Goal: Task Accomplishment & Management: Manage account settings

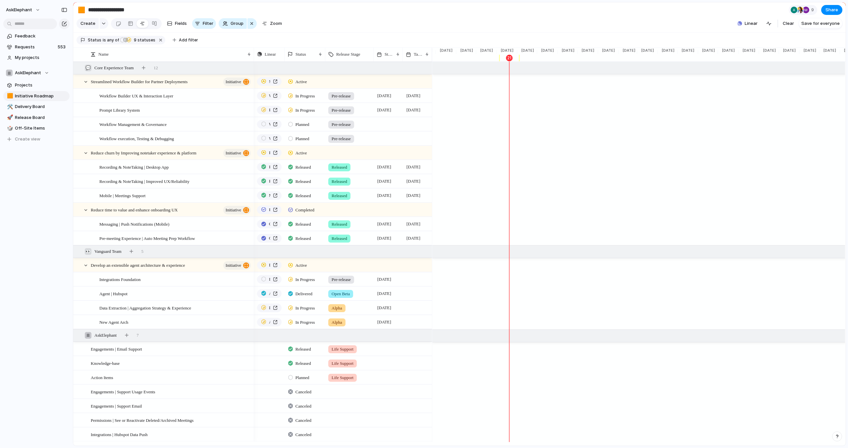
scroll to position [0, 662]
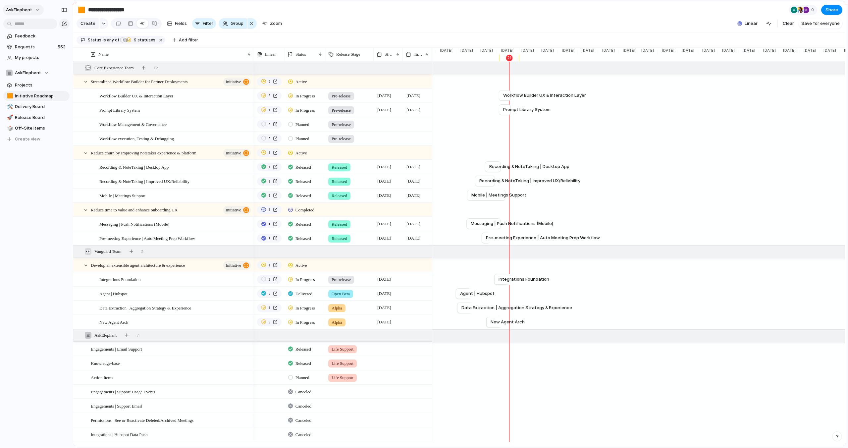
click at [31, 9] on span "AskElephant" at bounding box center [19, 10] width 26 height 7
click at [30, 25] on span "Settings" at bounding box center [24, 25] width 18 height 7
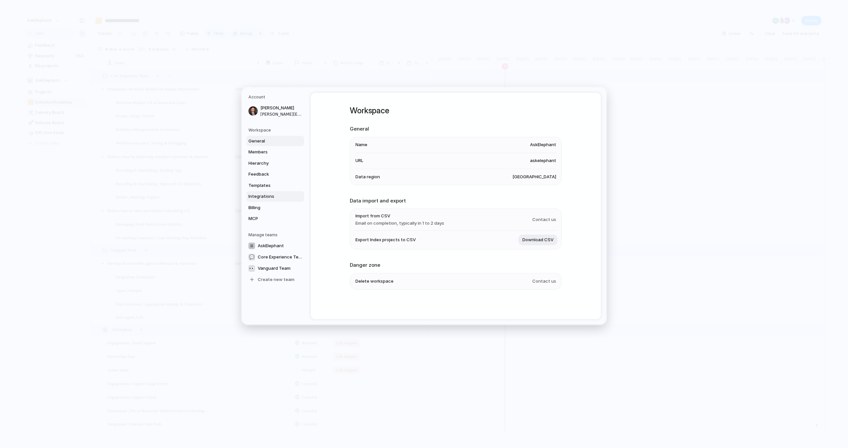
click at [274, 198] on span "Integrations" at bounding box center [269, 196] width 42 height 7
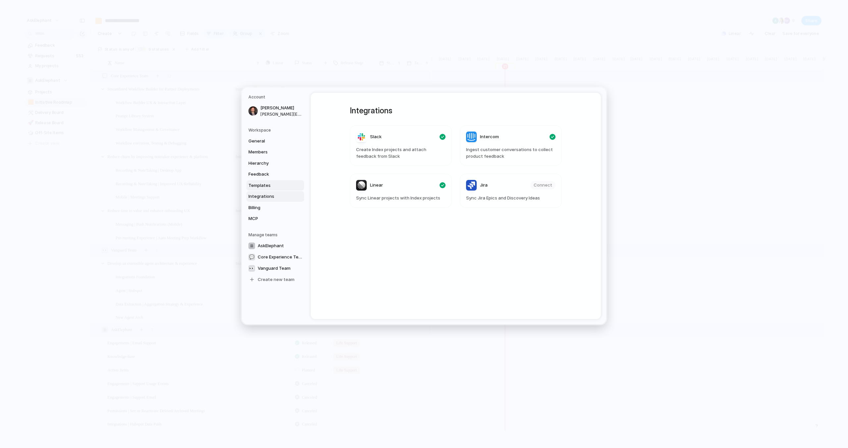
click at [271, 187] on span "Templates" at bounding box center [269, 185] width 42 height 7
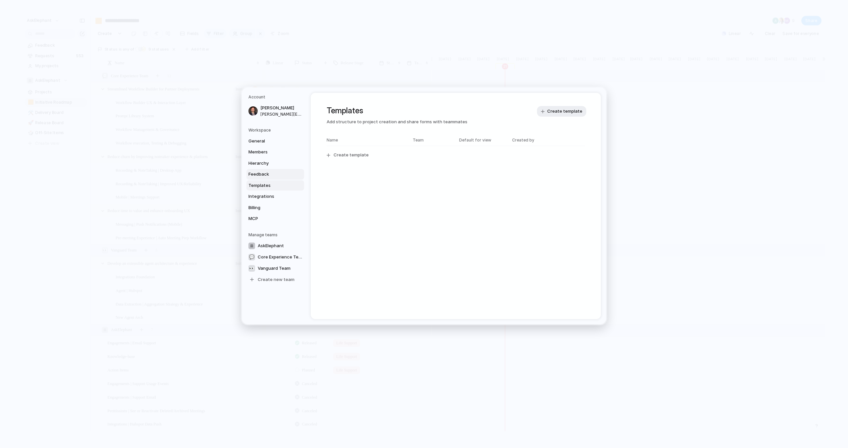
click at [273, 174] on span "Feedback" at bounding box center [269, 174] width 42 height 7
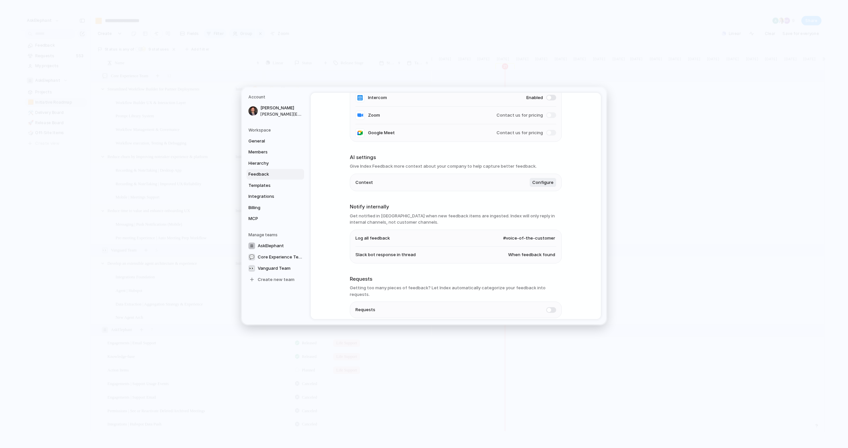
scroll to position [116, 0]
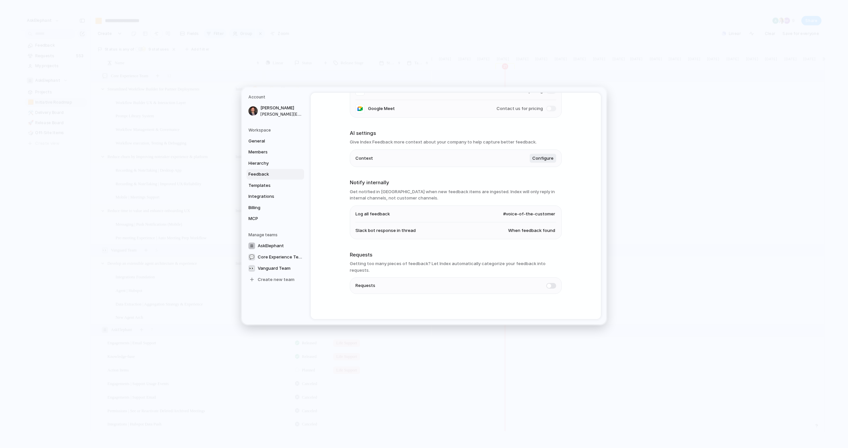
click at [541, 213] on span "#voice-of-the-customer" at bounding box center [529, 214] width 52 height 7
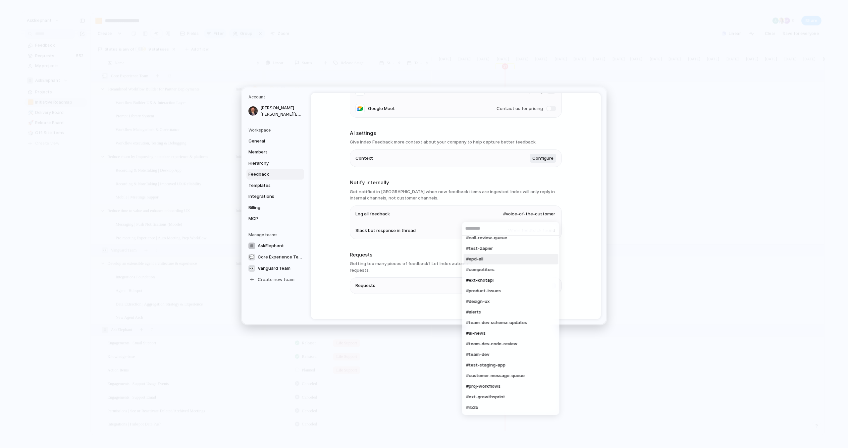
scroll to position [47, 0]
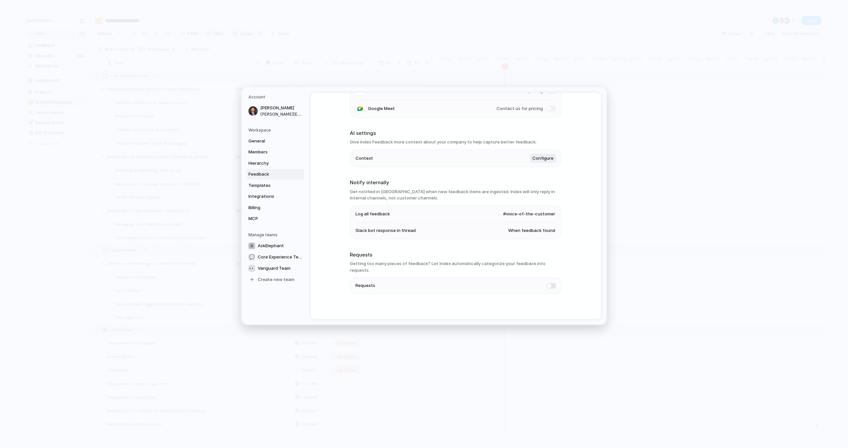
drag, startPoint x: 341, startPoint y: 57, endPoint x: 328, endPoint y: 57, distance: 12.6
click at [341, 57] on div "#general #watering-hole #customer-quotes #ext-agility #call-review-queue #test-…" at bounding box center [424, 224] width 848 height 448
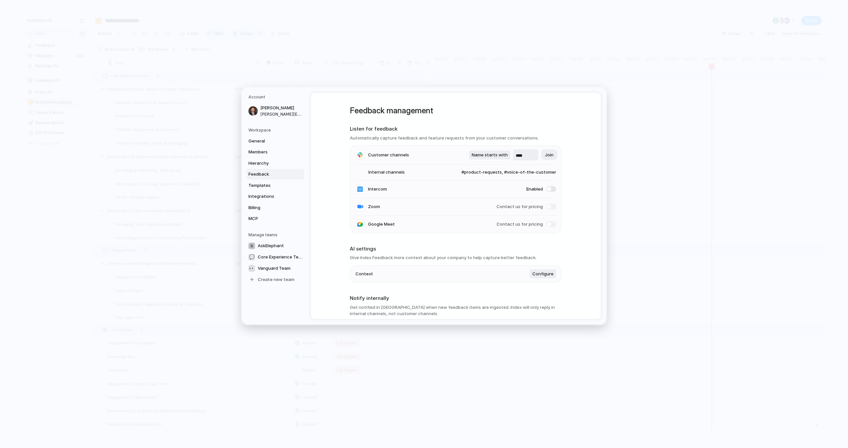
scroll to position [0, 444]
click at [435, 171] on li "Internal channels #product-requests, #voice-of-the-customer" at bounding box center [455, 173] width 201 height 16
click at [274, 179] on link "Feedback" at bounding box center [275, 174] width 58 height 11
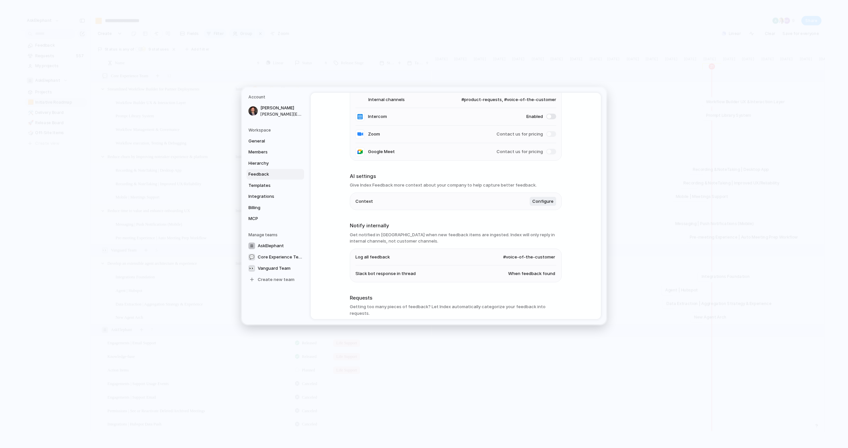
scroll to position [73, 0]
click at [546, 260] on span "#voice-of-the-customer" at bounding box center [529, 256] width 52 height 7
type input "****"
click at [523, 286] on li "#index-feedback-all" at bounding box center [509, 285] width 91 height 11
click at [575, 299] on div "Feedback management Listen for feedback Automatically capture feedback and feat…" at bounding box center [456, 206] width 290 height 226
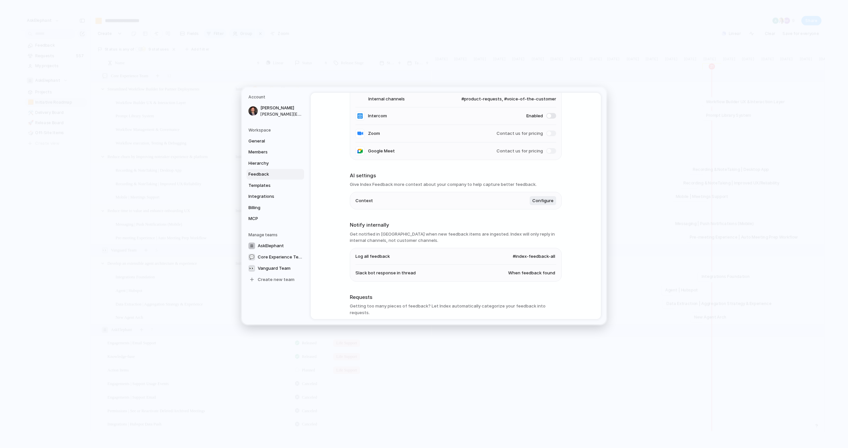
click at [523, 274] on span "When feedback found" at bounding box center [531, 273] width 47 height 7
click at [570, 284] on div "Always When feedback found Never" at bounding box center [424, 224] width 848 height 448
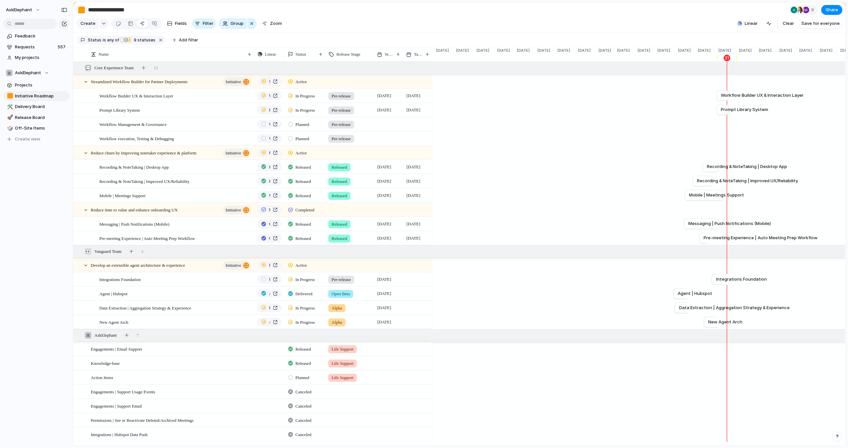
scroll to position [17, 0]
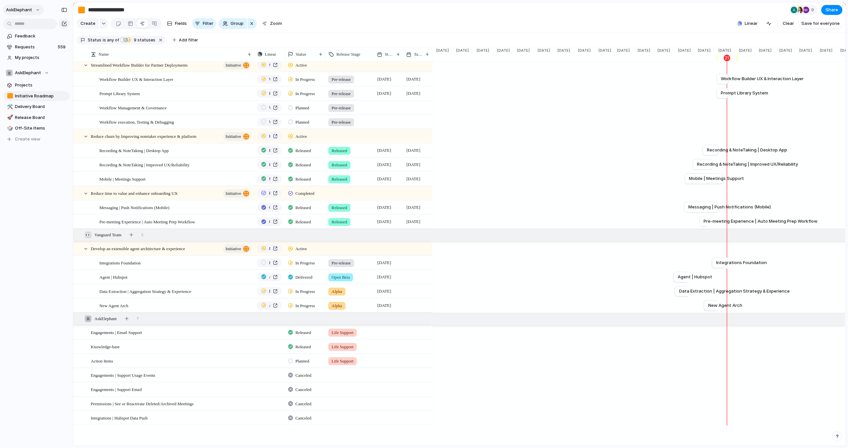
click at [30, 8] on span "AskElephant" at bounding box center [19, 10] width 26 height 7
click at [28, 24] on span "Settings" at bounding box center [24, 25] width 18 height 7
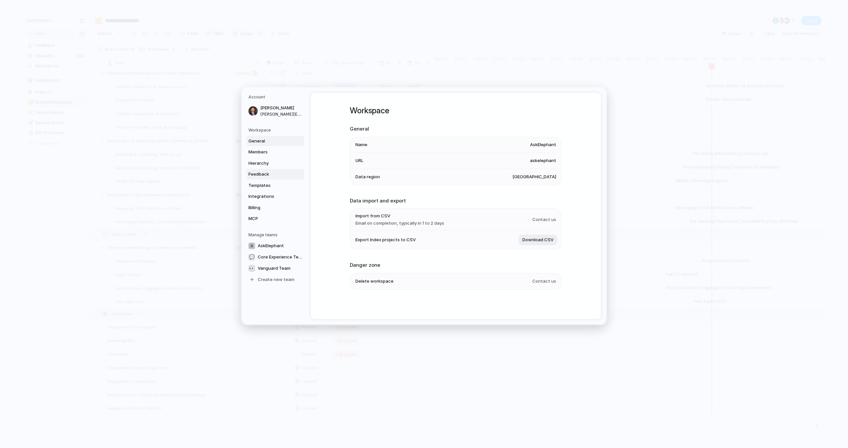
click at [264, 175] on span "Feedback" at bounding box center [269, 174] width 42 height 7
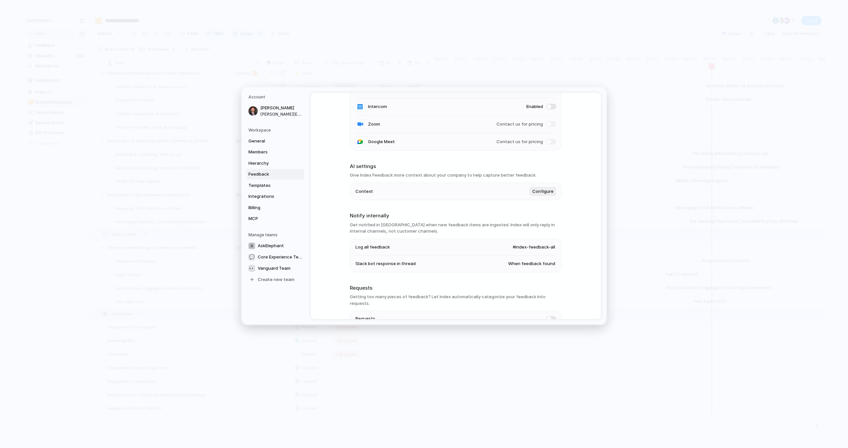
scroll to position [116, 0]
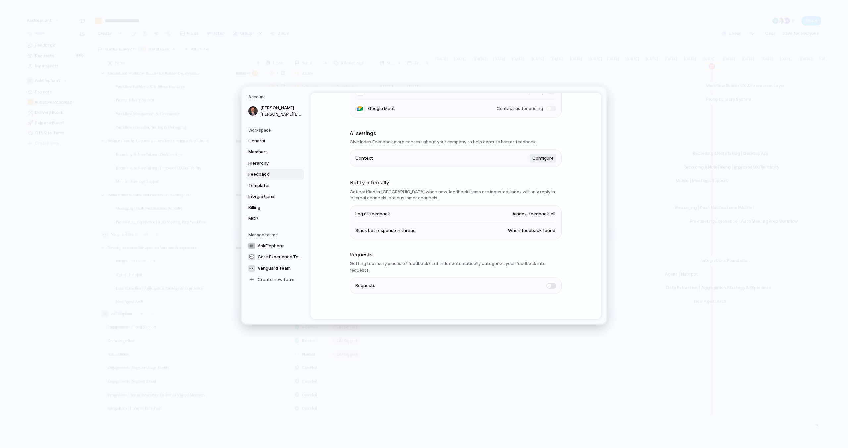
click at [488, 246] on div "Feedback management Listen for feedback Automatically capture feedback and feat…" at bounding box center [456, 150] width 212 height 347
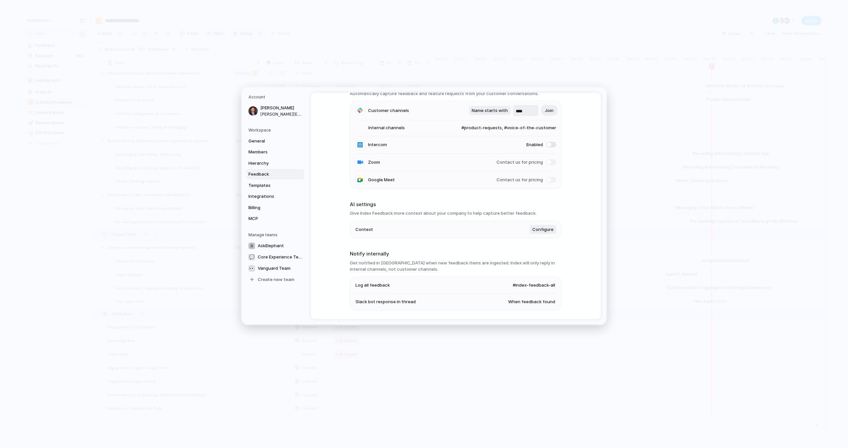
scroll to position [0, 0]
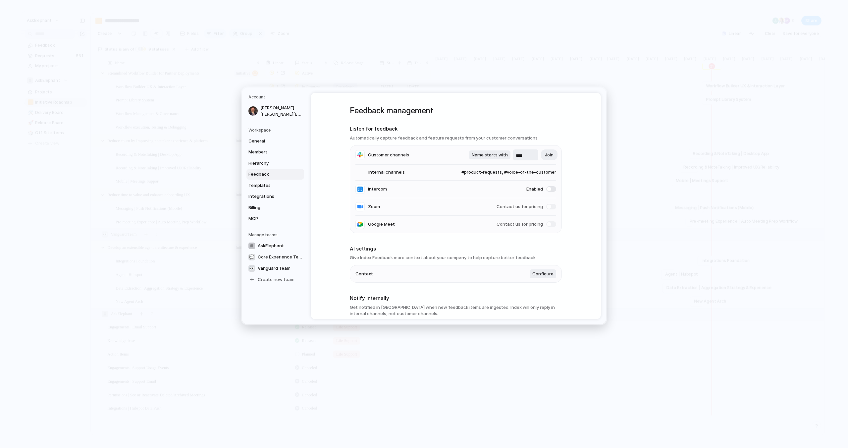
click at [542, 173] on span "#product-requests, #voice-of-the-customer" at bounding box center [503, 172] width 108 height 7
type input "*****"
click at [460, 231] on div at bounding box center [461, 231] width 12 height 12
click at [421, 241] on div "***** #agent-requests #proj-agents #askelephant-hs-agent #internal-hubspot-agen…" at bounding box center [424, 224] width 848 height 448
click at [584, 256] on div "Feedback management Listen for feedback Automatically capture feedback and feat…" at bounding box center [456, 206] width 290 height 226
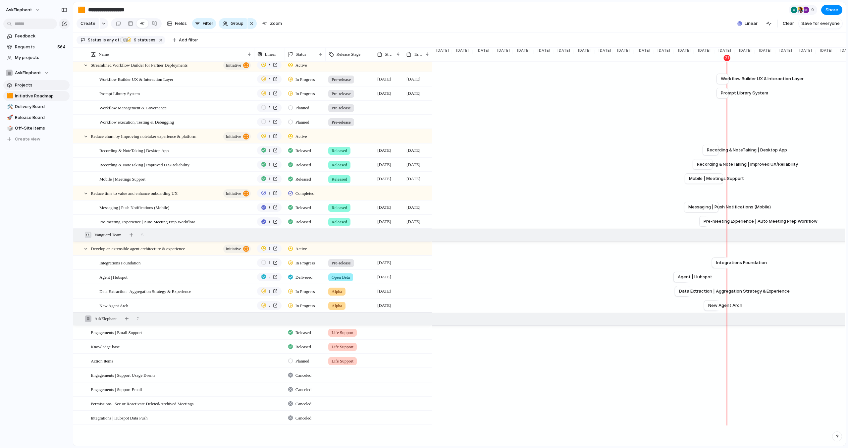
click at [26, 85] on span "Projects" at bounding box center [41, 85] width 52 height 7
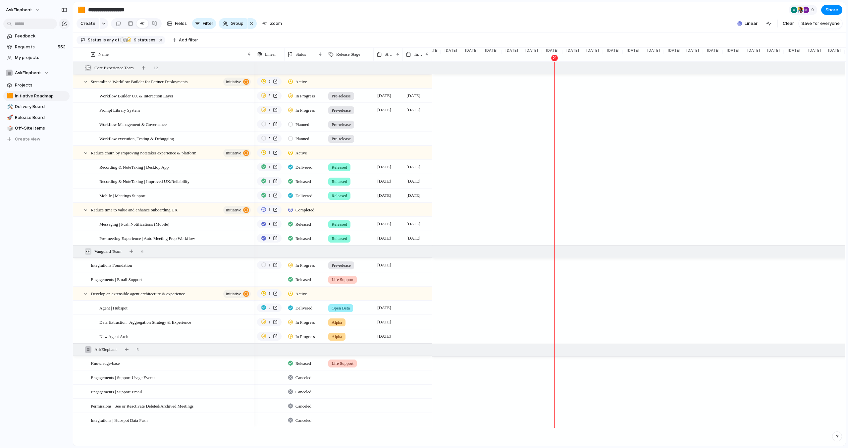
scroll to position [0, 617]
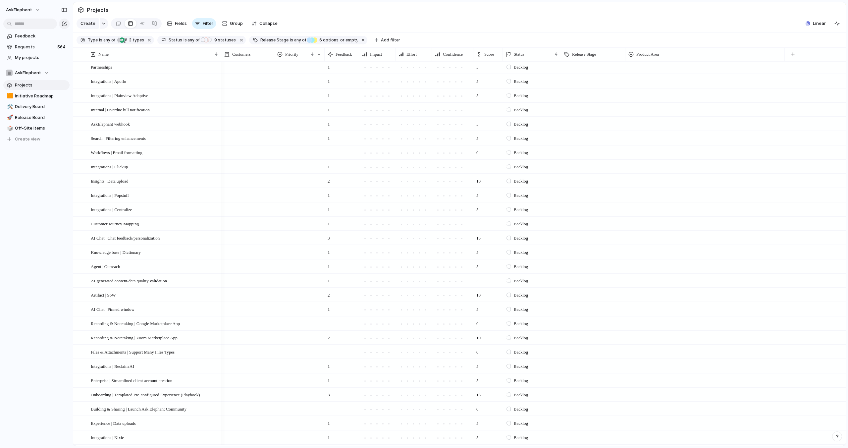
scroll to position [1357, 0]
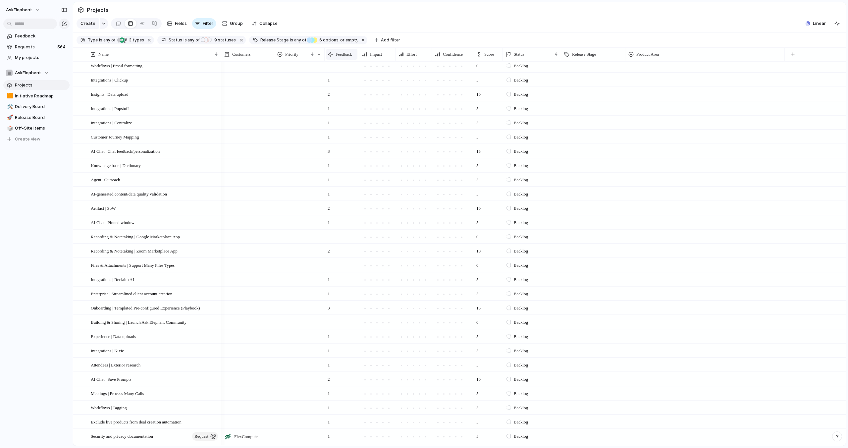
click at [336, 56] on div "Feedback" at bounding box center [342, 54] width 28 height 7
click at [344, 101] on span "Sort descending" at bounding box center [356, 101] width 35 height 7
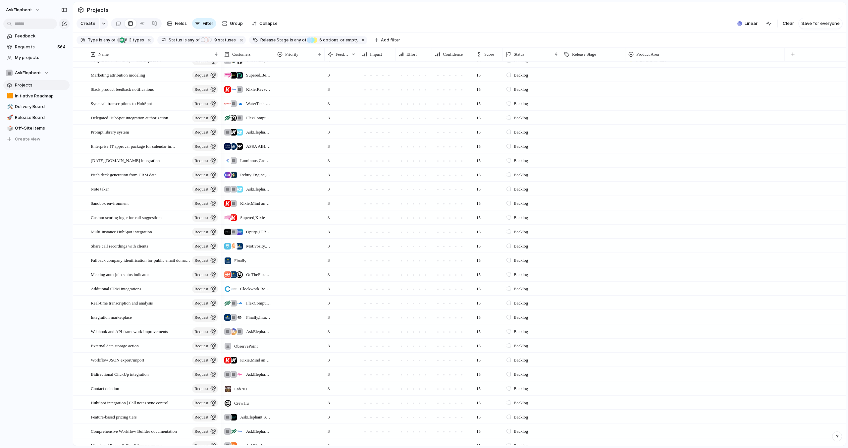
scroll to position [0, 0]
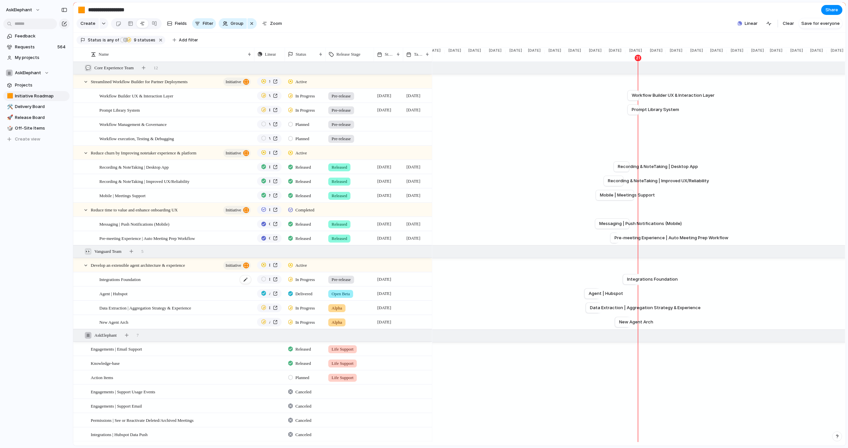
click at [130, 280] on span "Integrations Foundation" at bounding box center [119, 279] width 41 height 8
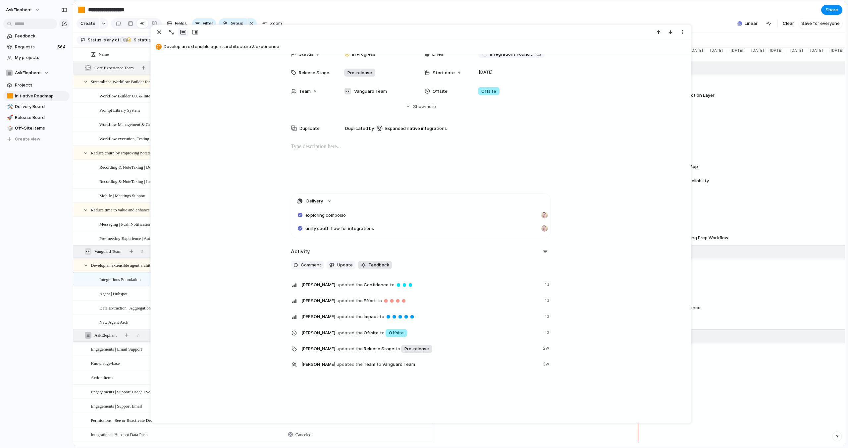
click at [370, 265] on span "Feedback" at bounding box center [379, 265] width 21 height 7
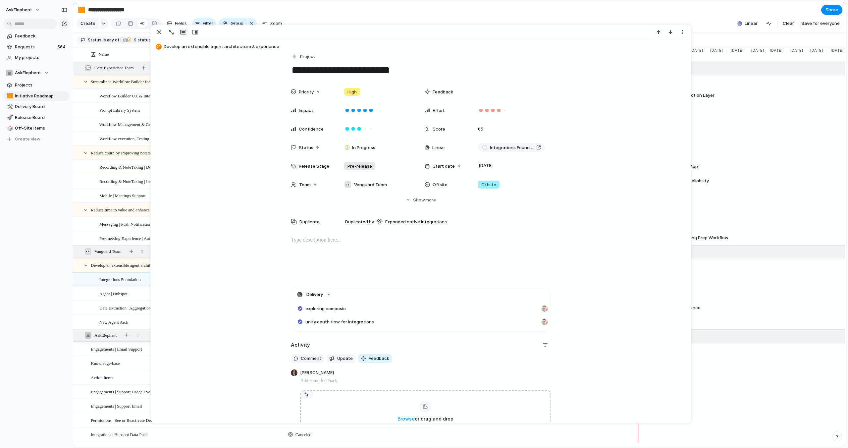
type textarea "**********"
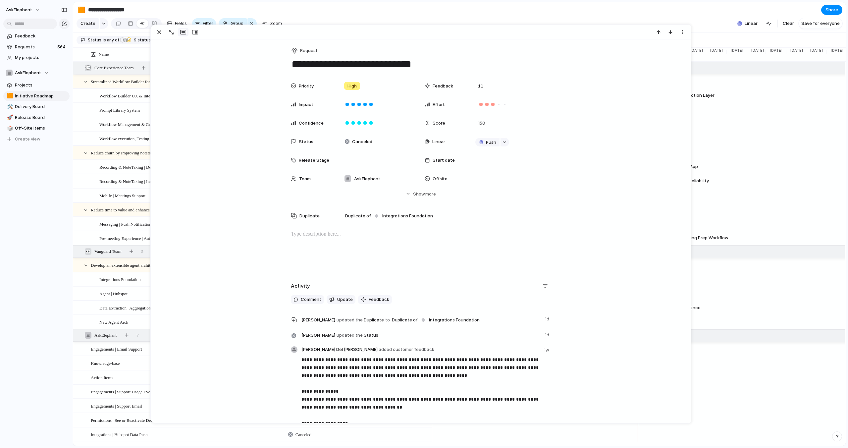
click at [559, 13] on section "**********" at bounding box center [459, 9] width 773 height 15
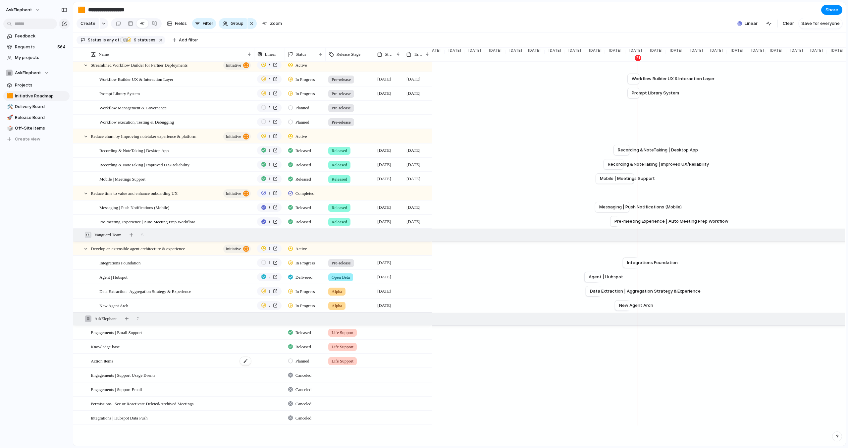
click at [128, 359] on div "Action Items" at bounding box center [171, 361] width 161 height 14
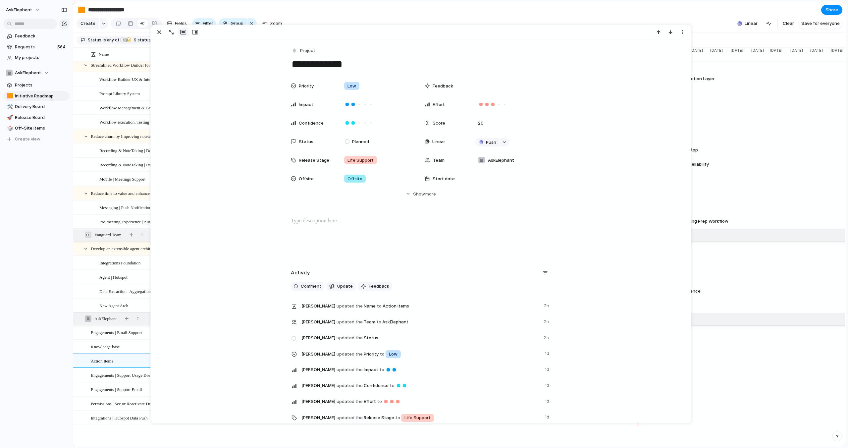
click at [354, 64] on textarea "**********" at bounding box center [421, 64] width 260 height 14
type textarea "**********"
click at [472, 10] on section "**********" at bounding box center [459, 9] width 773 height 15
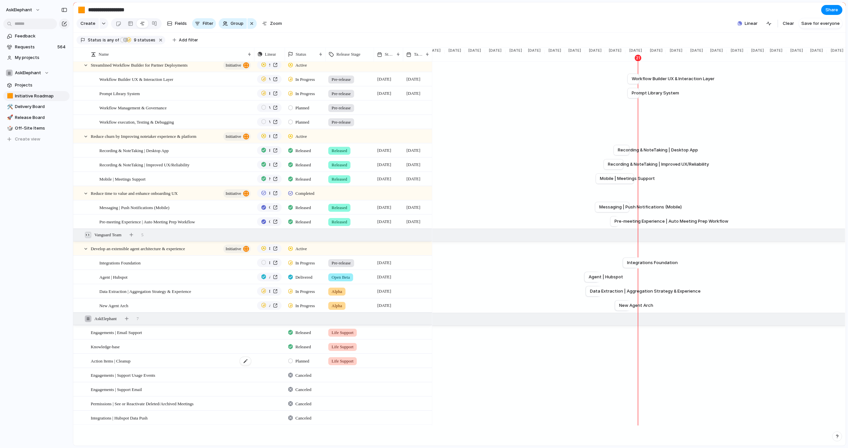
click at [156, 362] on div "Action Items | Cleanup" at bounding box center [171, 361] width 161 height 14
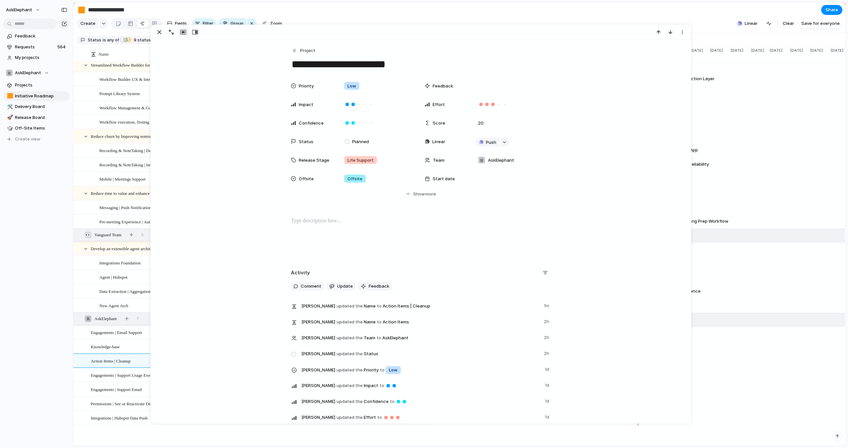
click at [380, 64] on textarea "**********" at bounding box center [421, 64] width 260 height 14
type textarea "**********"
click at [464, 16] on section "**********" at bounding box center [459, 9] width 773 height 15
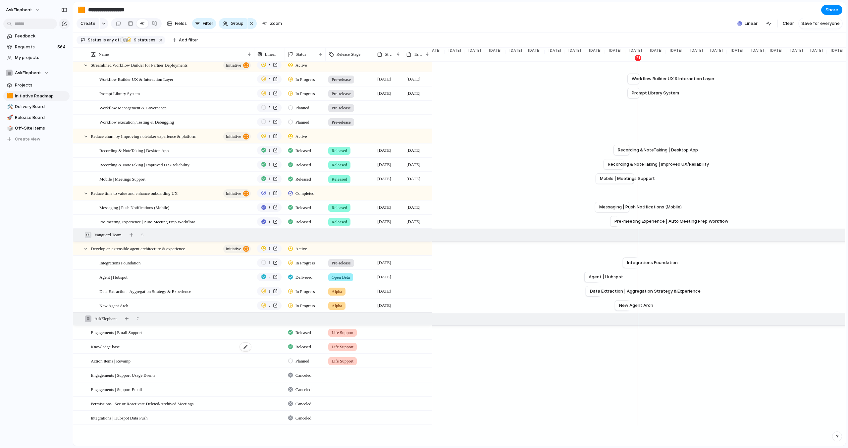
click at [128, 347] on div "Knowledge-base" at bounding box center [171, 347] width 161 height 14
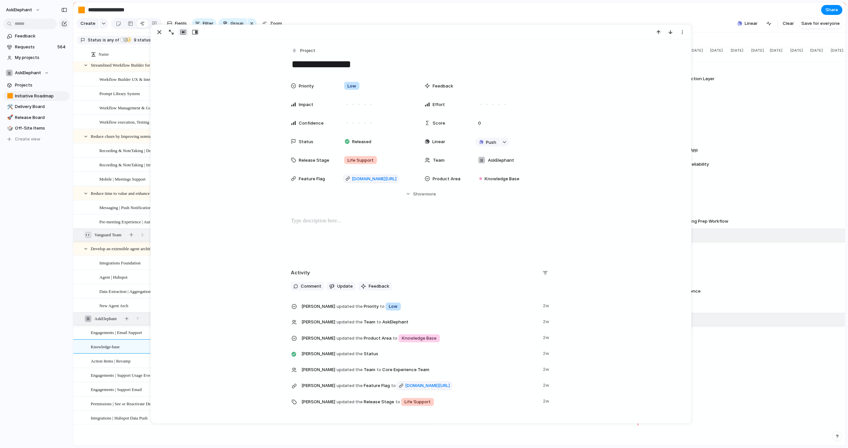
click at [382, 65] on textarea "**********" at bounding box center [421, 64] width 260 height 14
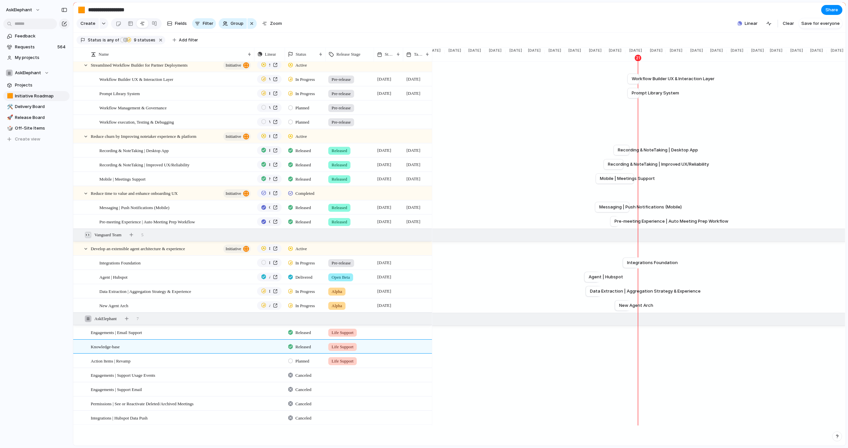
click at [576, 11] on section "**********" at bounding box center [459, 9] width 773 height 15
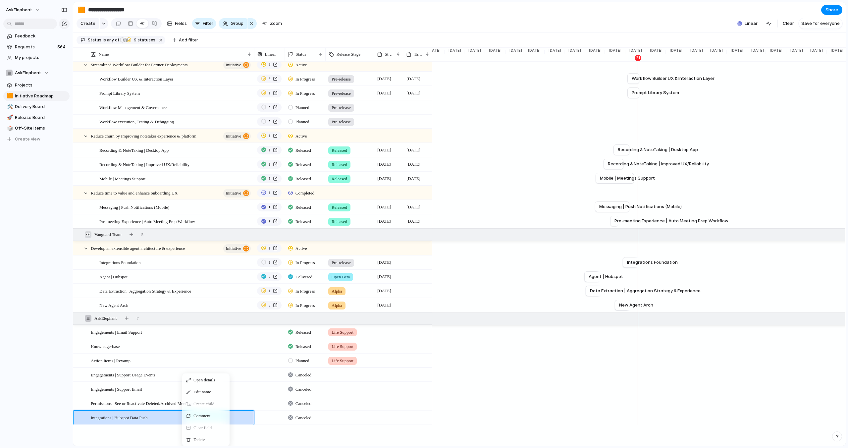
drag, startPoint x: 196, startPoint y: 437, endPoint x: 136, endPoint y: 424, distance: 61.4
click at [127, 426] on div "Open details Edit name Create child Comment Clear field Delete" at bounding box center [497, 269] width 848 height 448
click at [146, 419] on span "Integrations | Hubspot Data Push" at bounding box center [119, 418] width 57 height 8
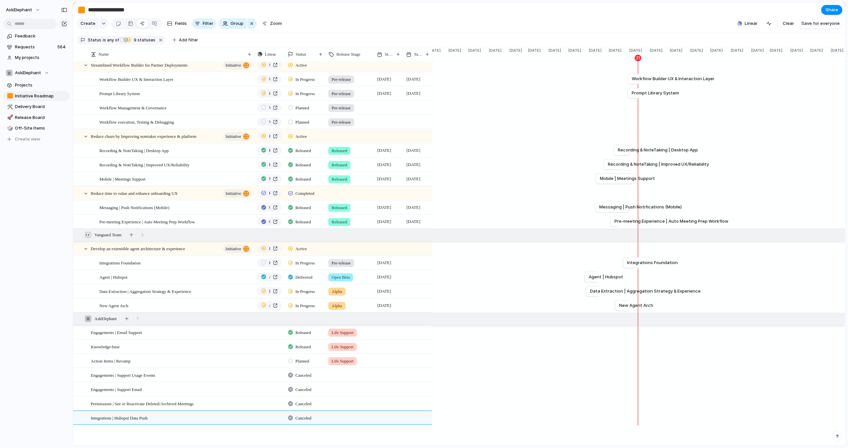
click at [142, 426] on div "Name Linear Status Release Stage Start date Target date Streamlined Workflow Bu…" at bounding box center [252, 245] width 359 height 401
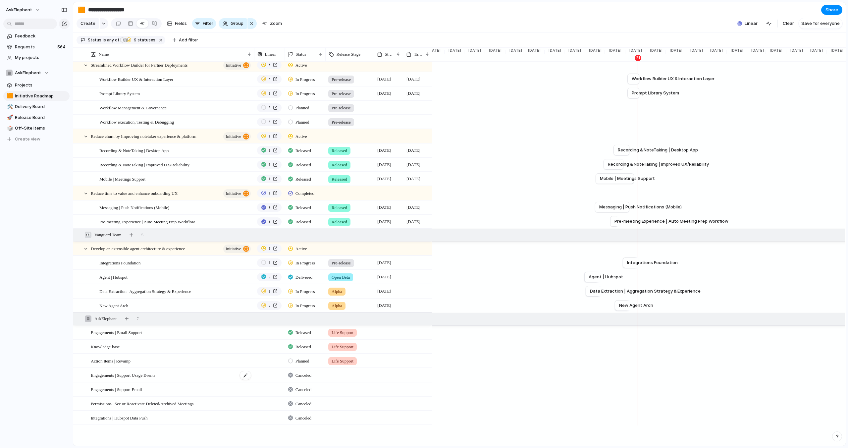
click at [217, 372] on div "Engagements | Support Usage Events" at bounding box center [171, 375] width 161 height 14
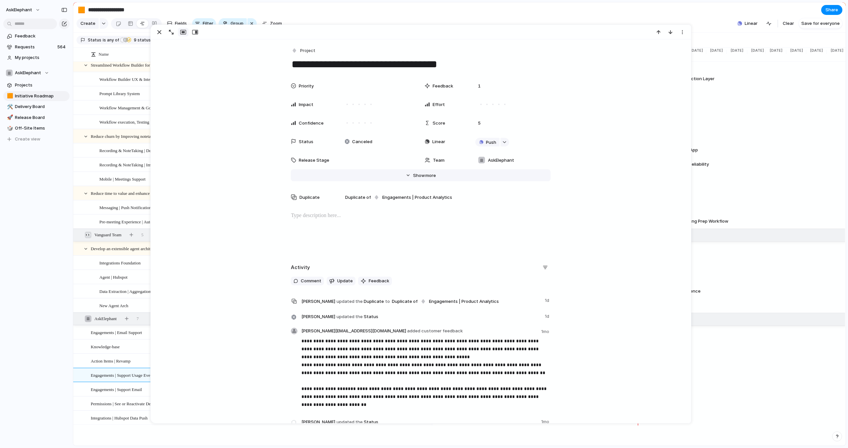
click at [403, 173] on button "Hide Show more" at bounding box center [421, 175] width 260 height 12
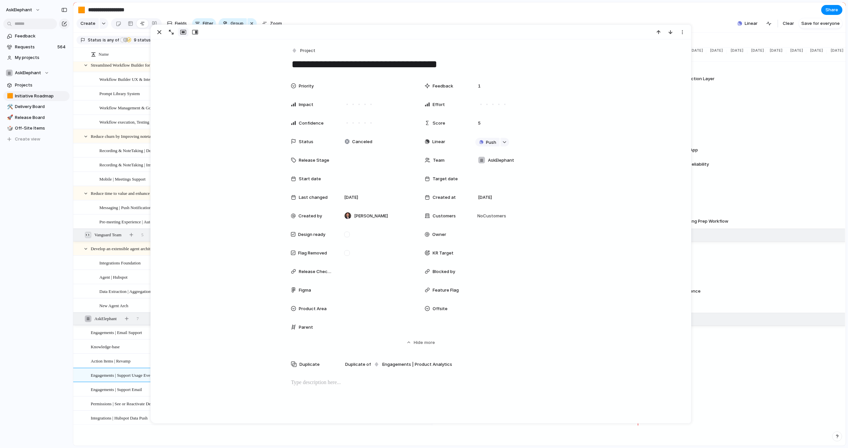
click at [438, 309] on span "Offsite" at bounding box center [440, 308] width 15 height 7
click at [387, 2] on div "Offsite" at bounding box center [424, 224] width 848 height 448
click at [388, 7] on section "**********" at bounding box center [459, 9] width 773 height 15
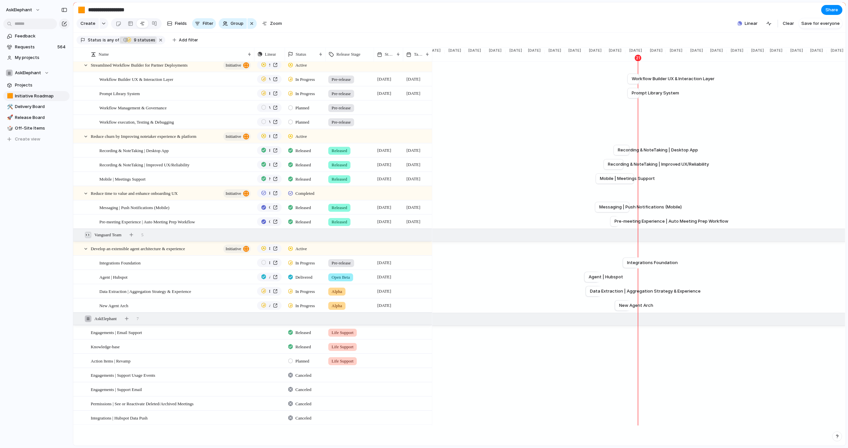
click at [132, 41] on span "9" at bounding box center [135, 39] width 6 height 5
click at [138, 146] on div at bounding box center [137, 144] width 6 height 6
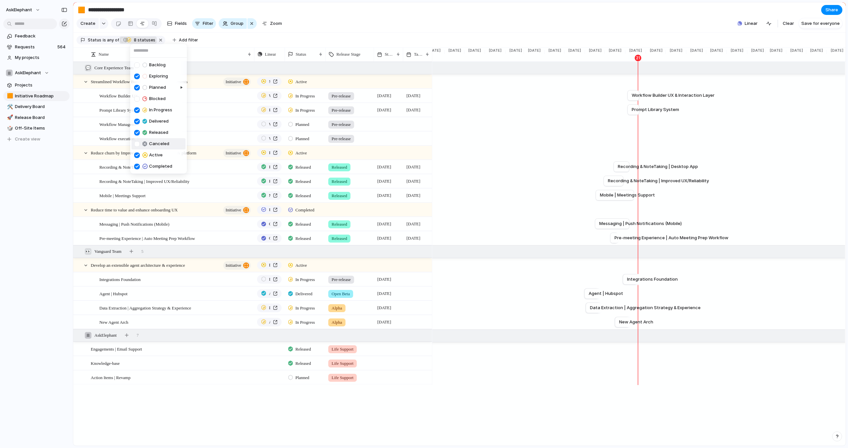
click at [371, 16] on div "Backlog Exploring Planned Blocked In Progress Delivered Released Canceled Activ…" at bounding box center [424, 224] width 848 height 448
click at [290, 350] on div at bounding box center [290, 349] width 5 height 6
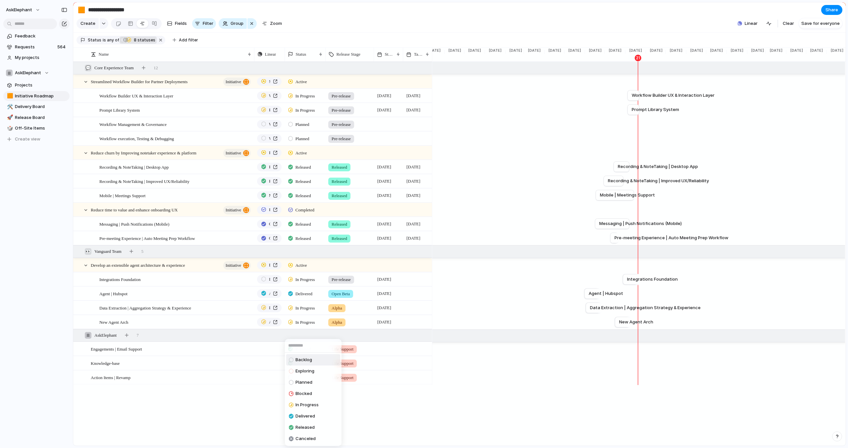
click at [295, 358] on div at bounding box center [292, 360] width 6 height 8
click at [288, 397] on div "Name Linear Status Release Stage Start date Target date Streamlined Workflow Bu…" at bounding box center [252, 234] width 359 height 344
click at [290, 349] on div at bounding box center [290, 349] width 5 height 6
click at [291, 390] on div at bounding box center [292, 394] width 6 height 8
click at [132, 41] on span "8" at bounding box center [135, 39] width 6 height 5
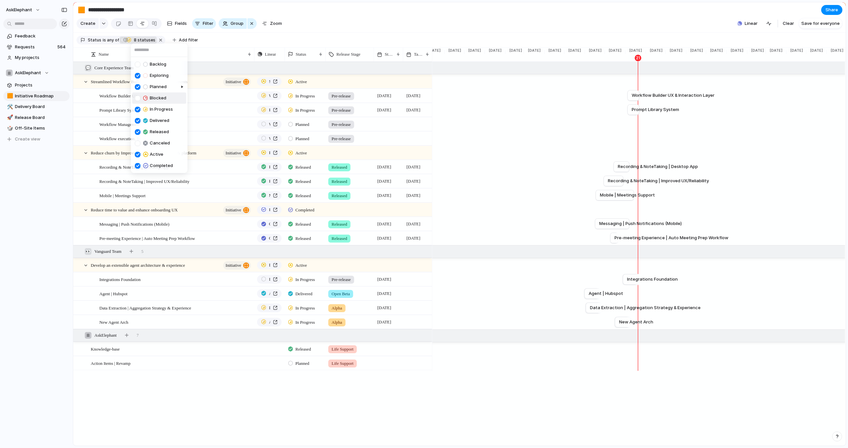
click at [139, 97] on div at bounding box center [138, 98] width 6 height 6
click at [291, 363] on div "Backlog Exploring Planned Blocked In Progress Delivered Released Canceled Activ…" at bounding box center [424, 224] width 848 height 448
click at [291, 363] on div at bounding box center [290, 363] width 5 height 6
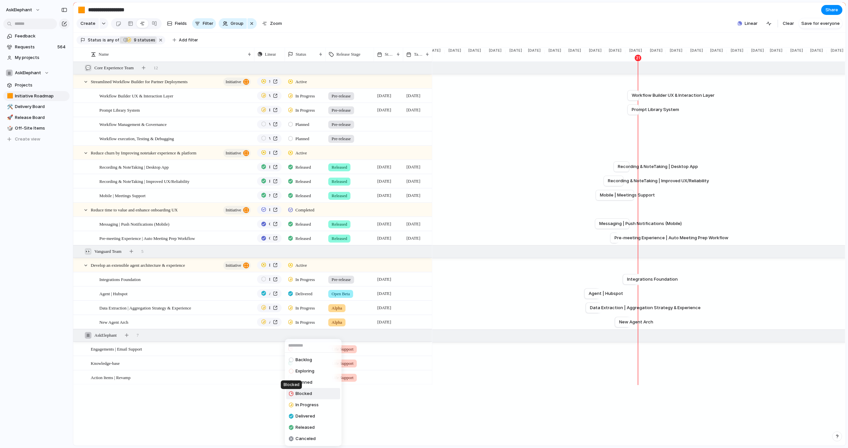
click at [290, 396] on div at bounding box center [291, 394] width 4 height 6
click at [290, 378] on div at bounding box center [290, 377] width 5 height 6
click at [291, 397] on div at bounding box center [292, 394] width 6 height 8
click at [242, 404] on div "Name Linear Status Release Stage Start date Target date Streamlined Workflow Bu…" at bounding box center [252, 234] width 359 height 344
click at [25, 118] on span "Release Board" at bounding box center [41, 117] width 52 height 7
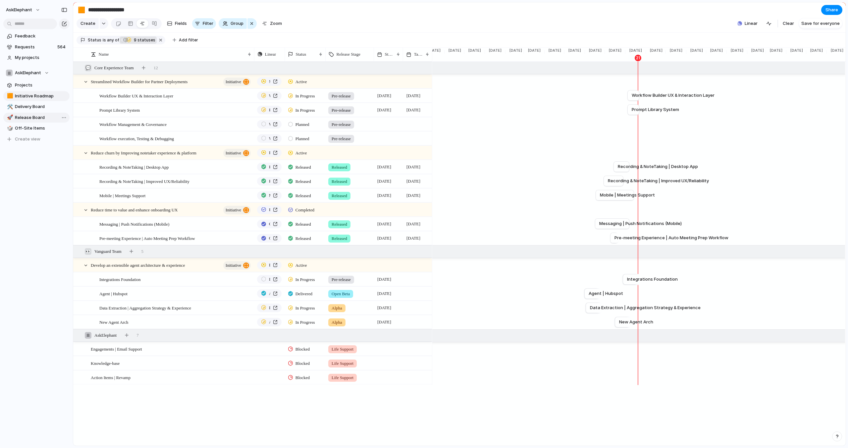
click at [25, 118] on span "Release Board" at bounding box center [41, 117] width 52 height 7
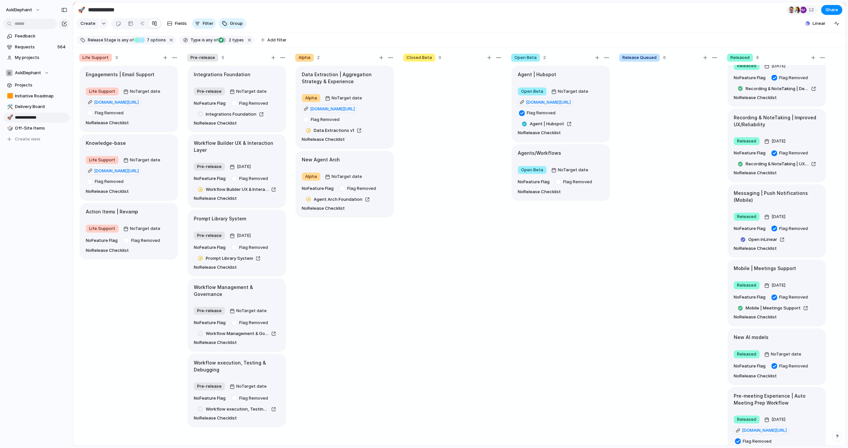
scroll to position [50, 0]
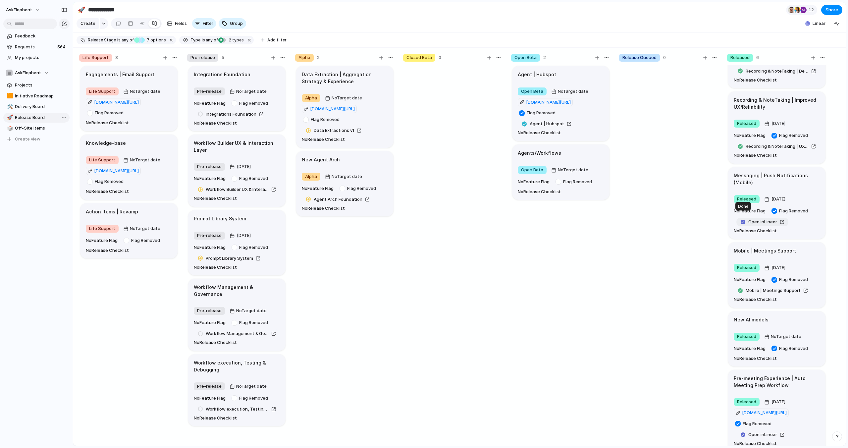
click at [742, 220] on div at bounding box center [742, 222] width 5 height 5
click at [566, 159] on article "Agents/Workflows Open Beta No Target date No Feature Flag Flag Removed No Relea…" at bounding box center [560, 172] width 97 height 56
click at [526, 13] on section "**********" at bounding box center [459, 9] width 773 height 15
click at [34, 127] on span "Off-Site Items" at bounding box center [41, 128] width 52 height 7
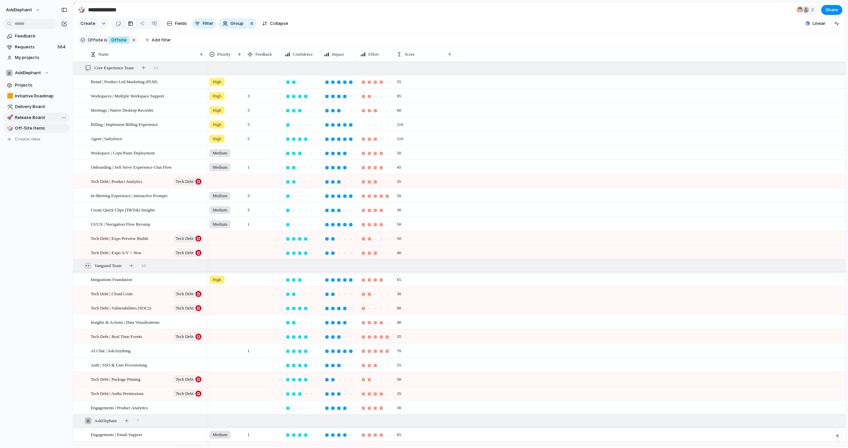
click at [114, 39] on span "Offsite" at bounding box center [118, 40] width 15 height 6
click at [114, 39] on div "Offsite No Offsite" at bounding box center [424, 224] width 848 height 448
click at [41, 98] on span "Initiative Roadmap" at bounding box center [41, 96] width 52 height 7
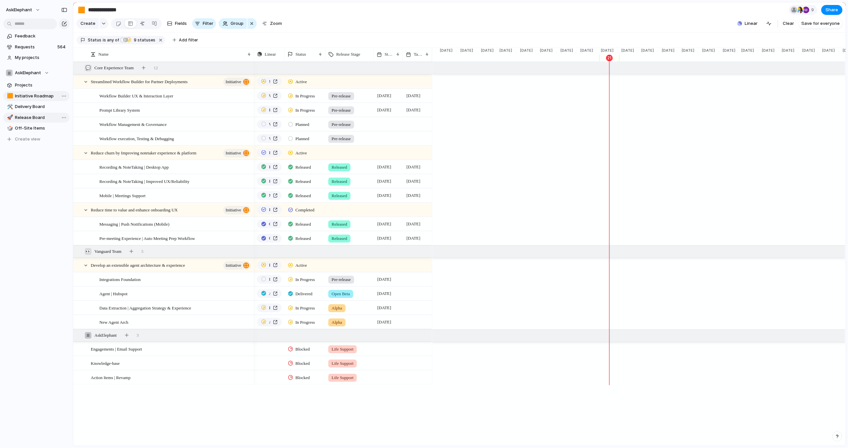
type input "**********"
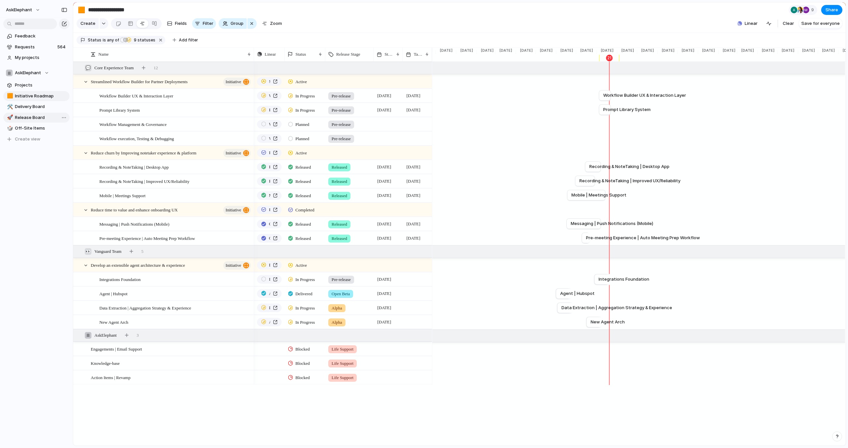
click at [271, 30] on div "Create Fields Filter Group Zoom" at bounding box center [181, 24] width 208 height 14
click at [274, 24] on span "Zoom" at bounding box center [276, 23] width 12 height 7
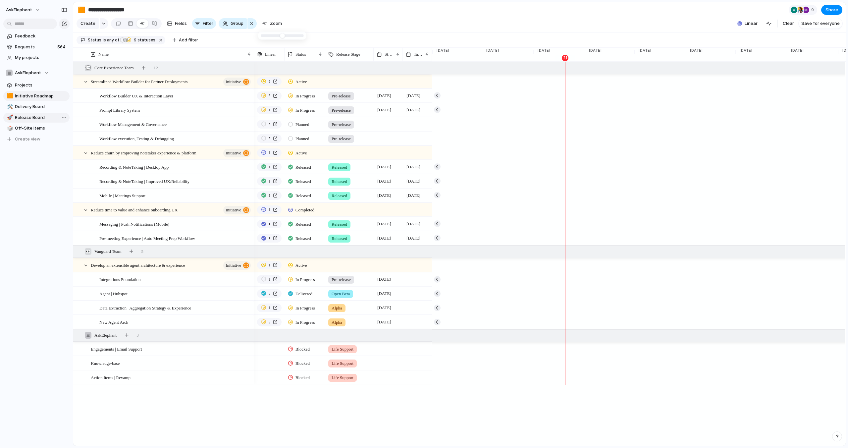
type input "*"
drag, startPoint x: 264, startPoint y: 36, endPoint x: 325, endPoint y: 66, distance: 68.2
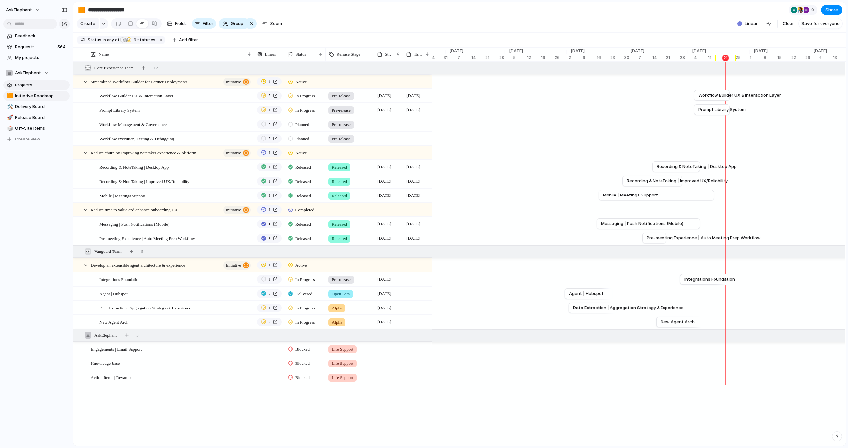
click at [24, 84] on span "Projects" at bounding box center [41, 85] width 52 height 7
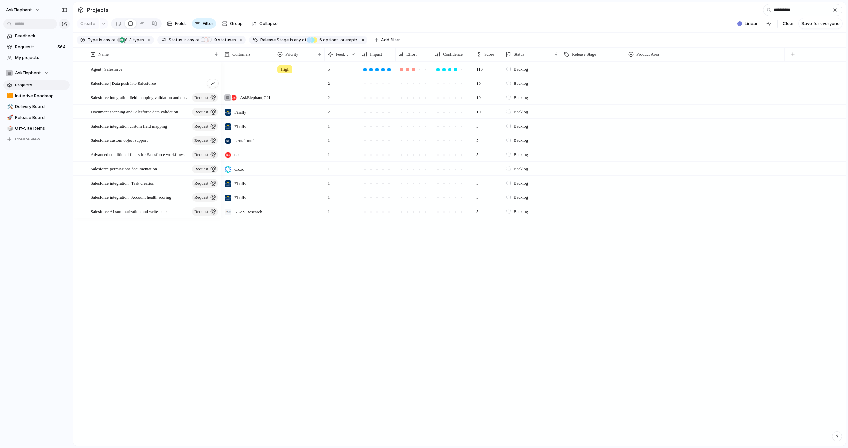
type input "**********"
click at [181, 84] on div "Salesforce | Data push into Salesforce" at bounding box center [155, 84] width 128 height 14
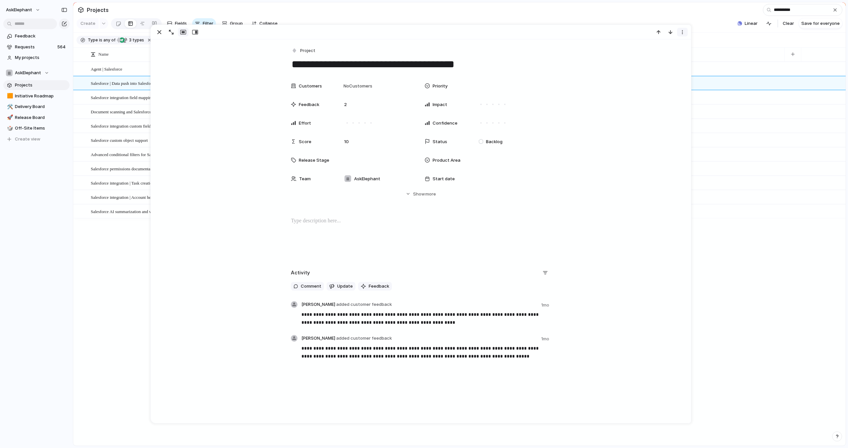
click at [682, 31] on div "button" at bounding box center [682, 31] width 5 height 5
click at [663, 47] on span "Mark as duplicate" at bounding box center [665, 46] width 37 height 7
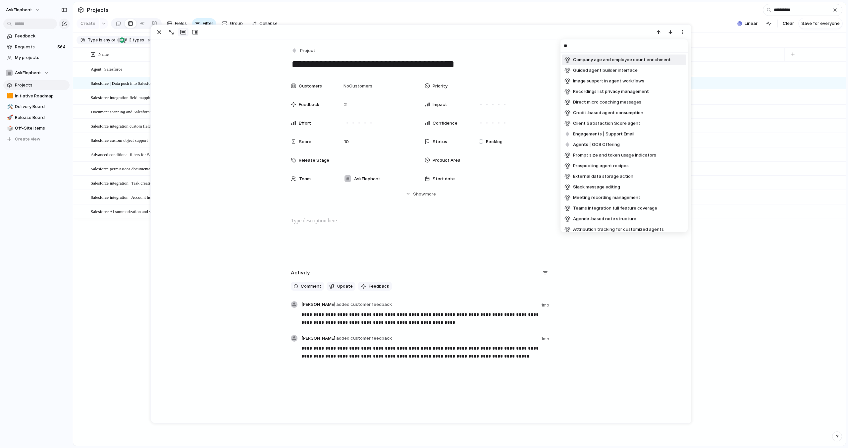
type input "*"
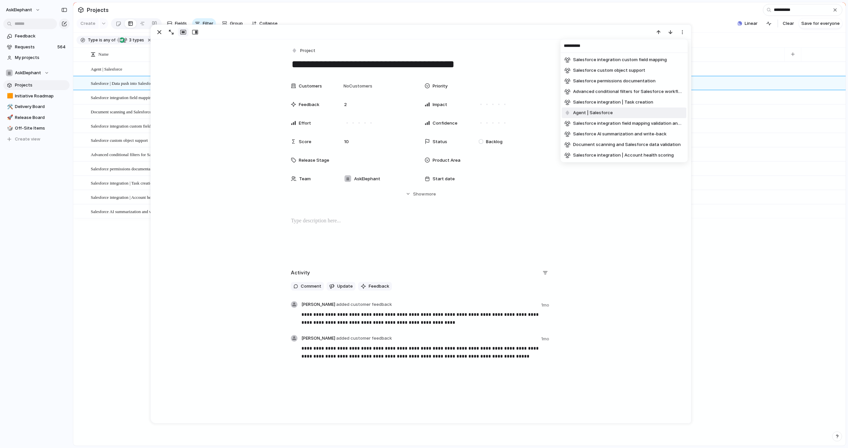
type input "**********"
click at [619, 110] on li "Agent | Salesforce" at bounding box center [624, 113] width 125 height 11
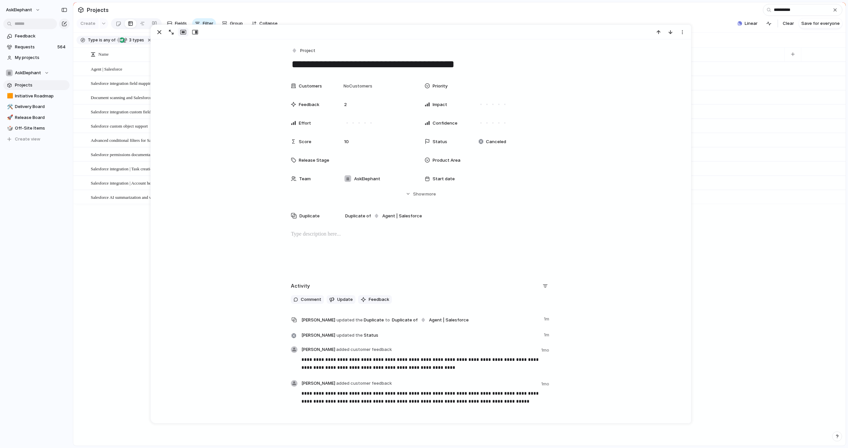
click at [133, 85] on span "Salesforce integration field mapping validation and documentation" at bounding box center [133, 83] width 85 height 8
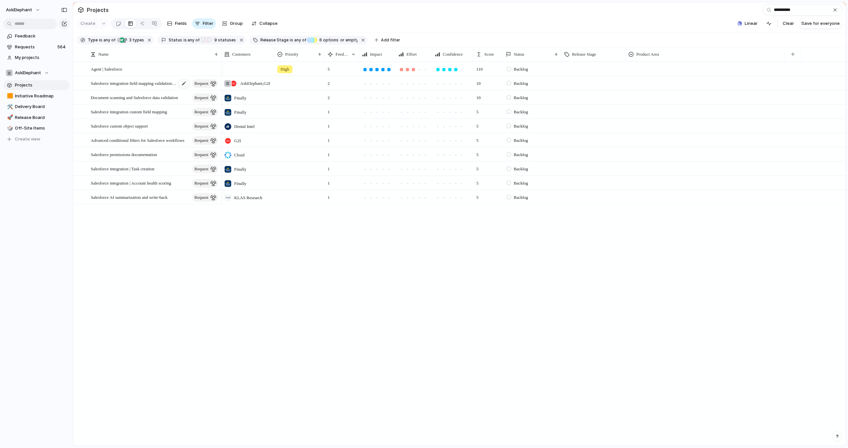
click at [137, 84] on span "Salesforce integration field mapping validation and documentation" at bounding box center [133, 83] width 85 height 8
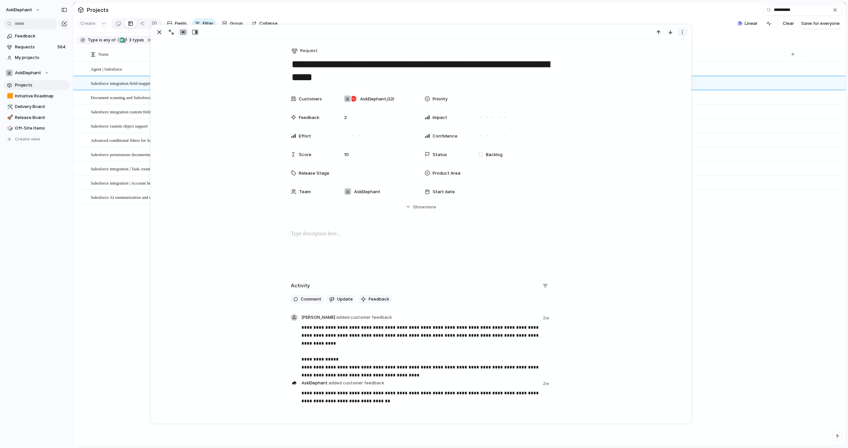
click at [682, 33] on div "button" at bounding box center [682, 31] width 5 height 5
click at [670, 45] on span "Mark as duplicate" at bounding box center [665, 46] width 37 height 7
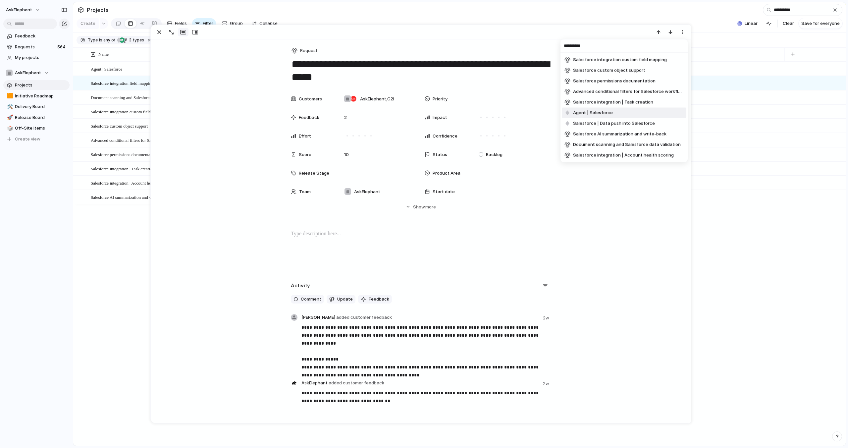
type input "**********"
click at [636, 113] on li "Agent | Salesforce" at bounding box center [624, 113] width 125 height 11
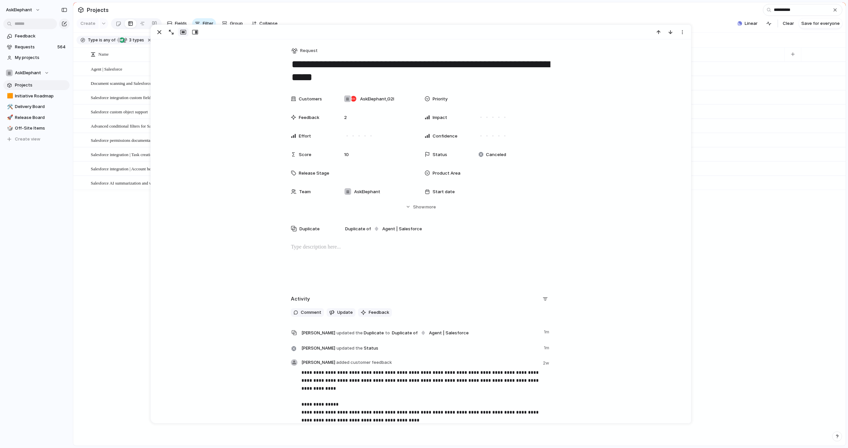
click at [118, 79] on span "Document scanning and Salesforce data validation" at bounding box center [133, 83] width 85 height 8
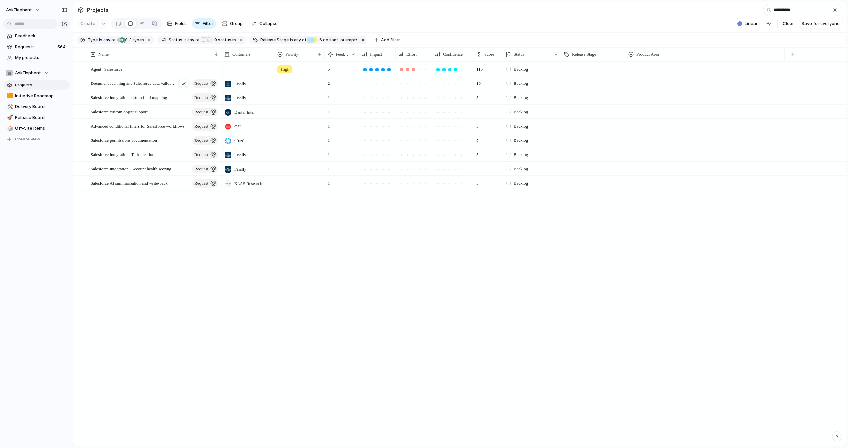
click at [128, 84] on span "Document scanning and Salesforce data validation" at bounding box center [133, 83] width 85 height 8
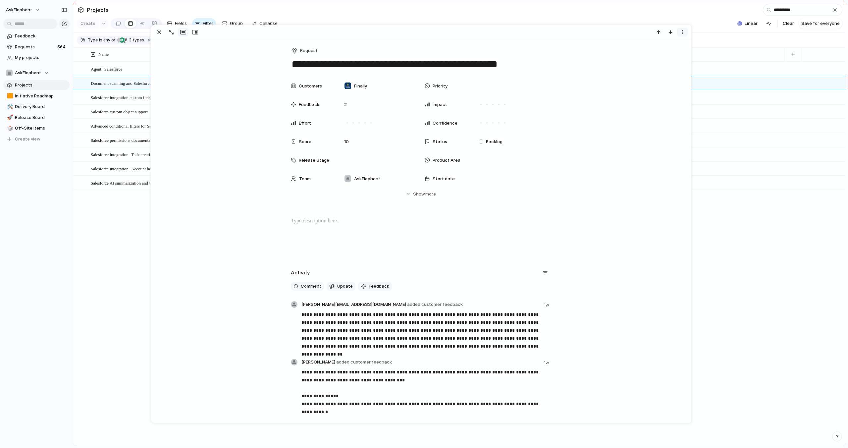
click at [683, 33] on div "button" at bounding box center [682, 31] width 5 height 5
click at [664, 45] on span "Mark as duplicate" at bounding box center [665, 46] width 37 height 7
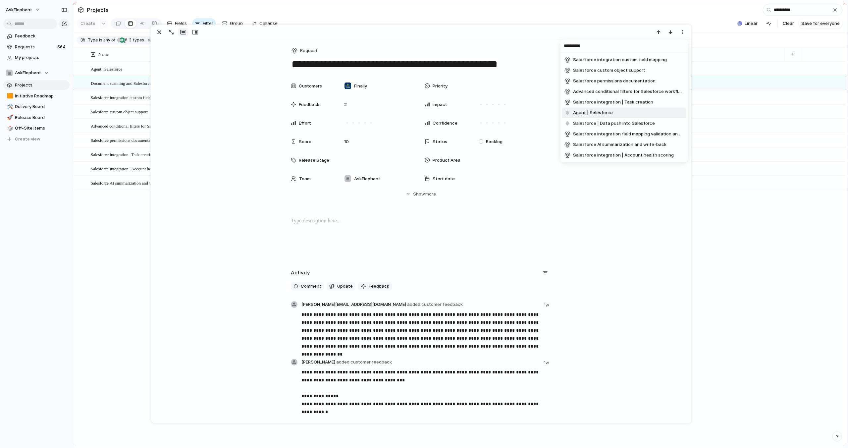
type input "**********"
click at [622, 113] on li "Agent | Salesforce" at bounding box center [624, 113] width 125 height 11
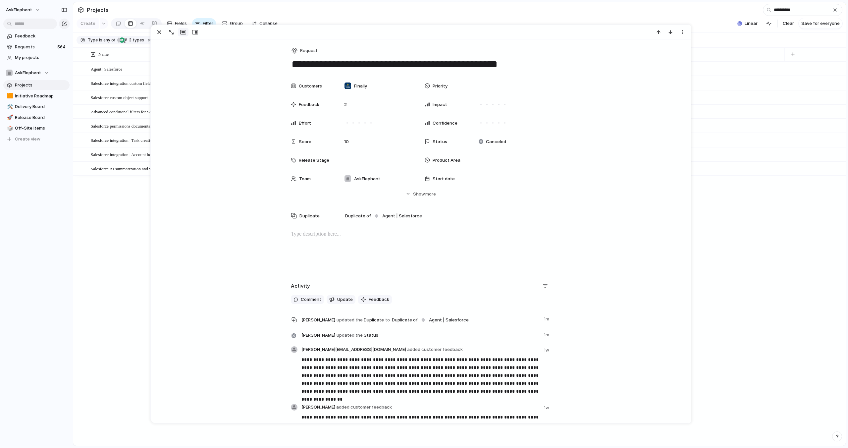
click at [130, 82] on span "Salesforce integration custom field mapping" at bounding box center [129, 83] width 76 height 8
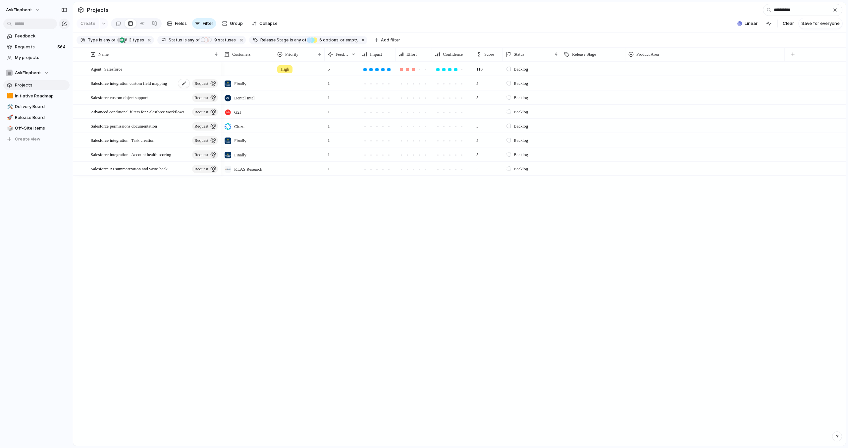
click at [140, 82] on span "Salesforce integration custom field mapping" at bounding box center [129, 83] width 76 height 8
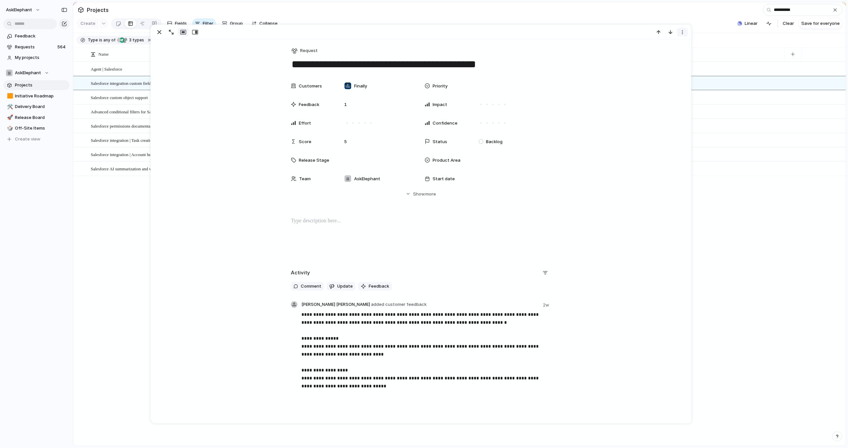
click at [680, 32] on div "button" at bounding box center [682, 31] width 5 height 5
click at [671, 45] on span "Mark as duplicate" at bounding box center [665, 46] width 37 height 7
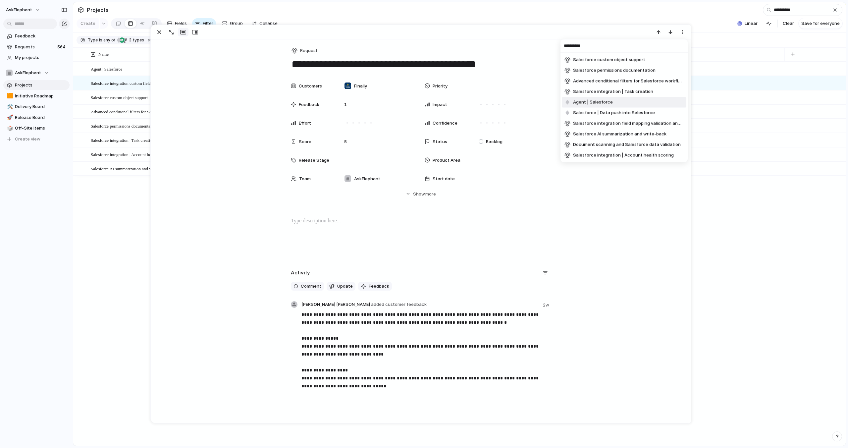
type input "**********"
click at [630, 101] on li "Agent | Salesforce" at bounding box center [624, 102] width 125 height 11
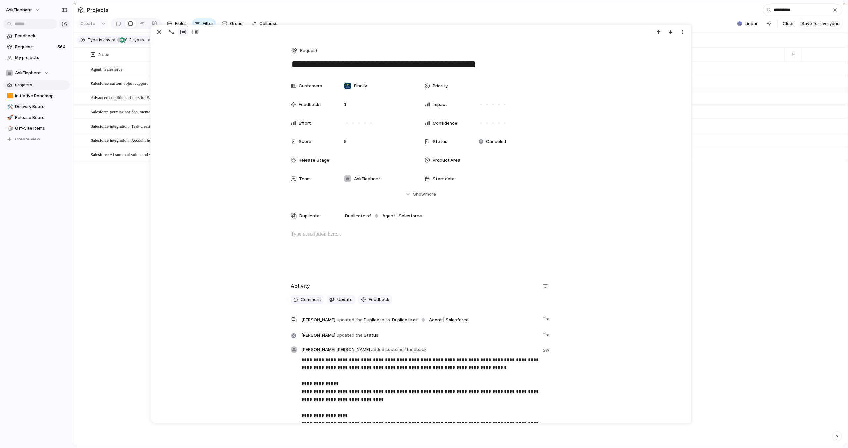
click at [123, 81] on span "Salesforce custom object support" at bounding box center [119, 83] width 57 height 8
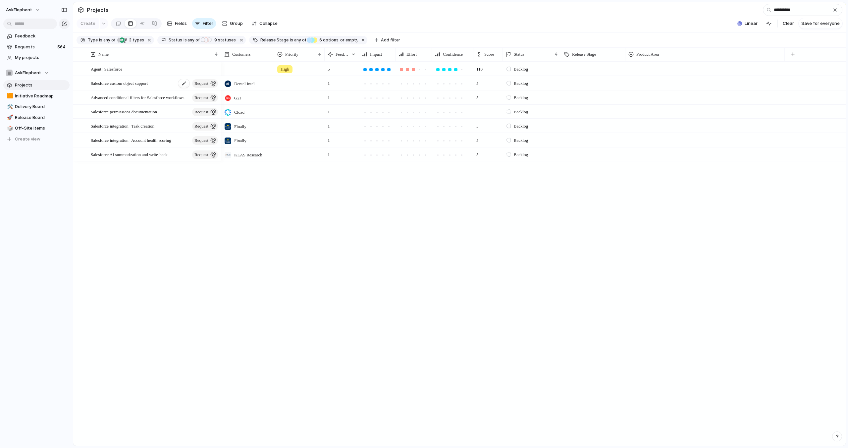
click at [135, 83] on span "Salesforce custom object support" at bounding box center [119, 83] width 57 height 8
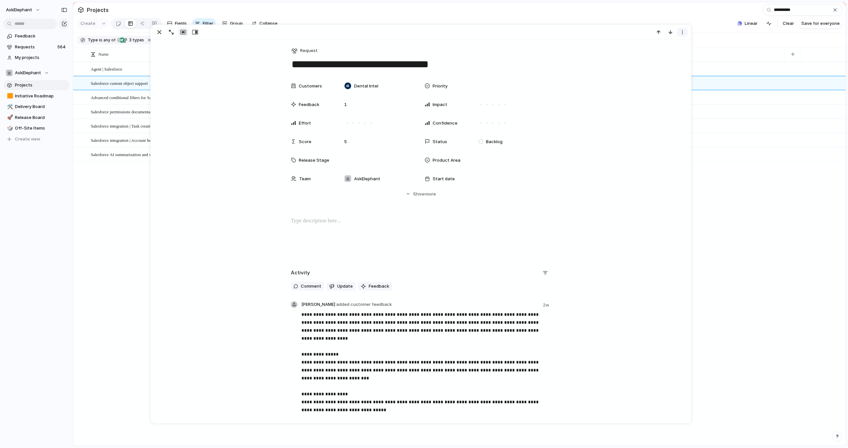
click at [682, 34] on div "button" at bounding box center [682, 31] width 5 height 5
click at [670, 46] on span "Mark as duplicate" at bounding box center [665, 46] width 37 height 7
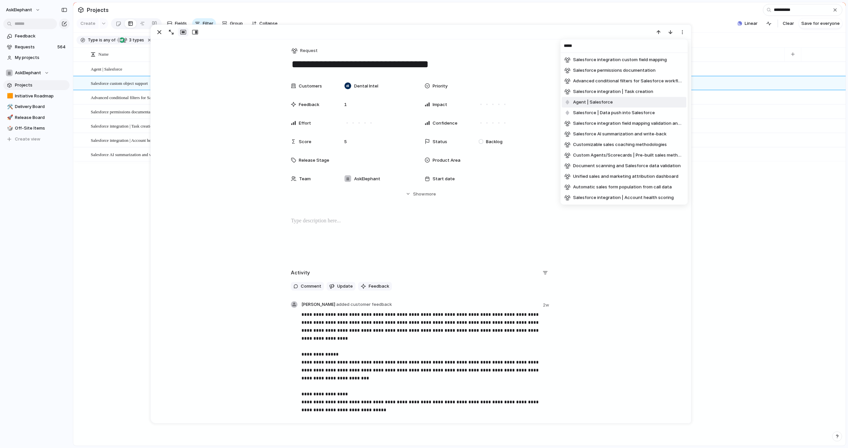
type input "*****"
click at [624, 102] on li "Agent | Salesforce" at bounding box center [624, 102] width 125 height 11
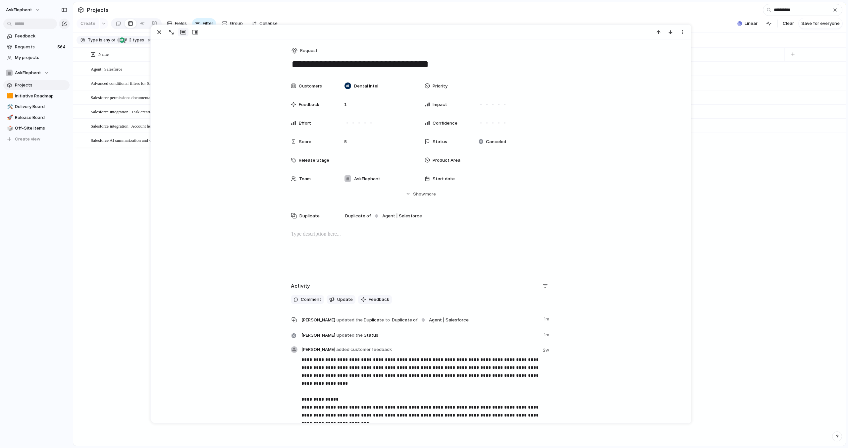
click at [123, 86] on span "Advanced conditional filters for Salesforce workflows" at bounding box center [133, 83] width 85 height 8
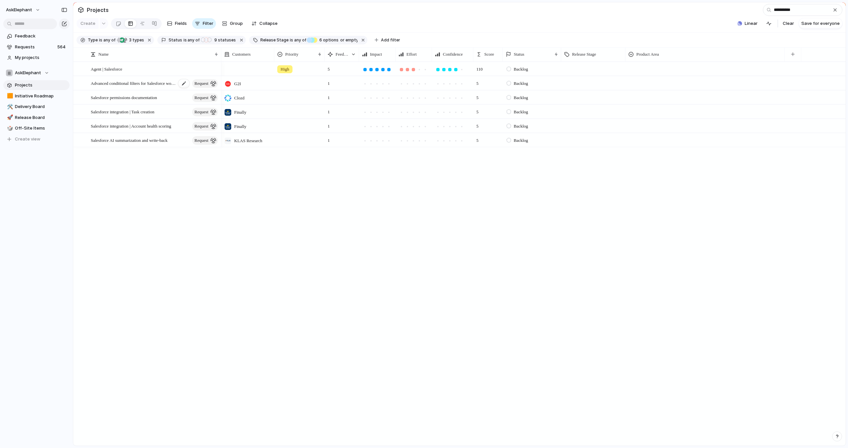
click at [127, 82] on span "Advanced conditional filters for Salesforce workflows" at bounding box center [133, 83] width 85 height 8
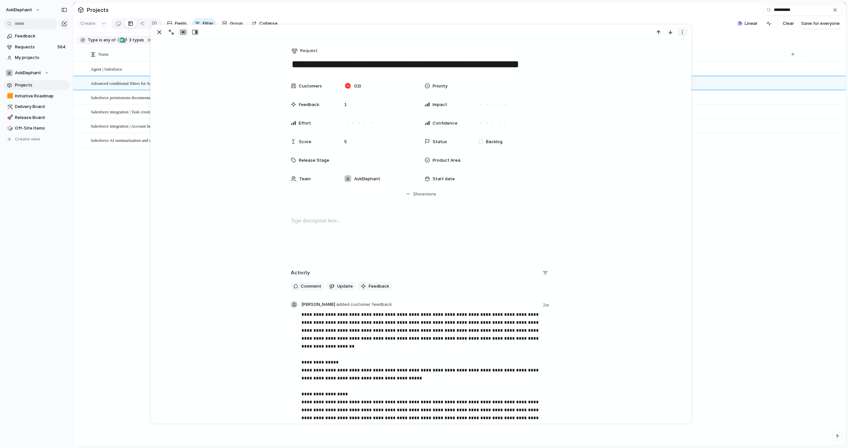
click at [681, 32] on div "button" at bounding box center [682, 31] width 5 height 5
click at [666, 45] on span "Mark as duplicate" at bounding box center [665, 46] width 37 height 7
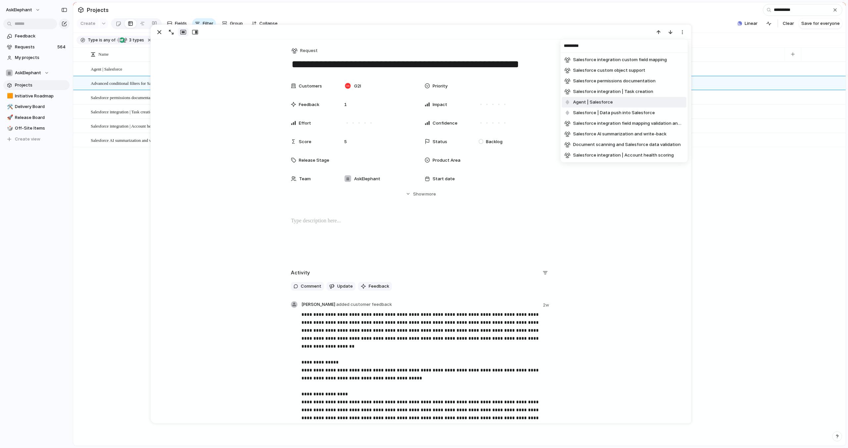
type input "*********"
click at [630, 102] on li "Agent | Salesforce" at bounding box center [624, 102] width 125 height 11
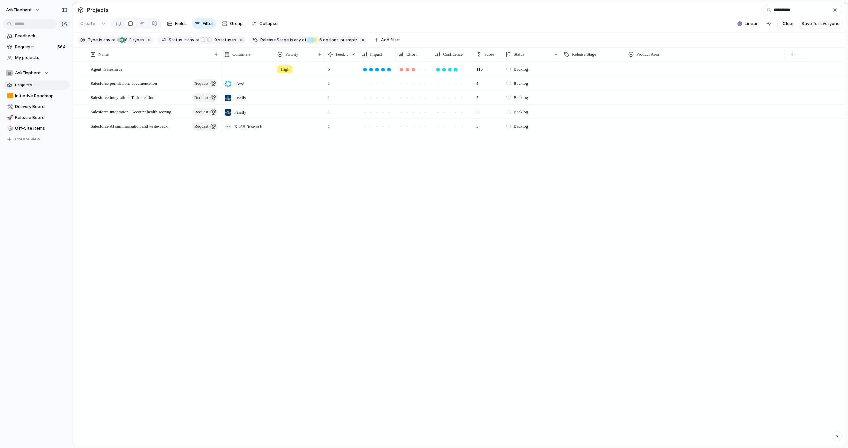
click at [616, 16] on section "**********" at bounding box center [459, 9] width 773 height 15
click at [155, 83] on span "Salesforce permissions documentation" at bounding box center [124, 83] width 66 height 8
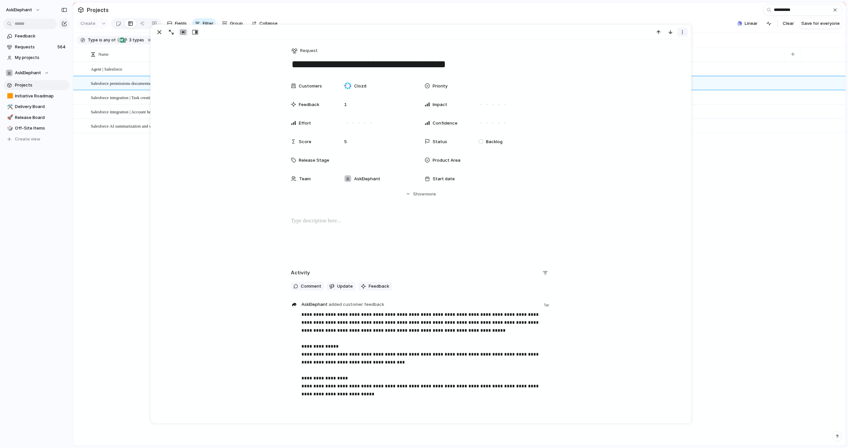
click at [683, 31] on div "button" at bounding box center [682, 31] width 5 height 5
click at [668, 45] on span "Mark as duplicate" at bounding box center [665, 46] width 37 height 7
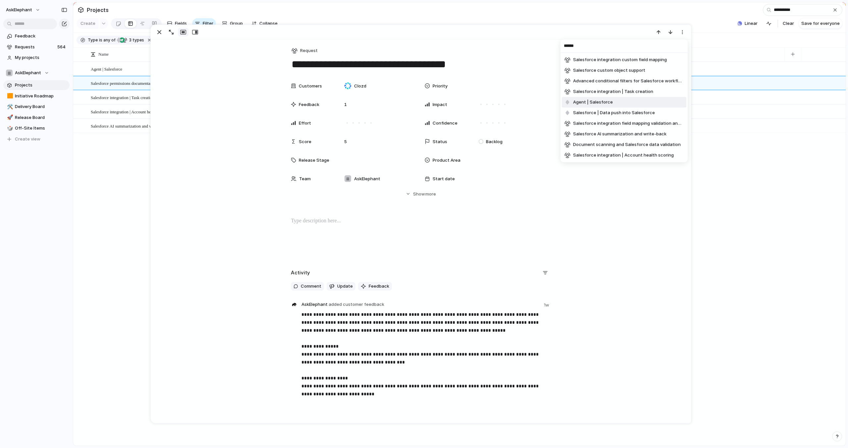
type input "******"
click at [634, 103] on li "Agent | Salesforce" at bounding box center [624, 102] width 125 height 11
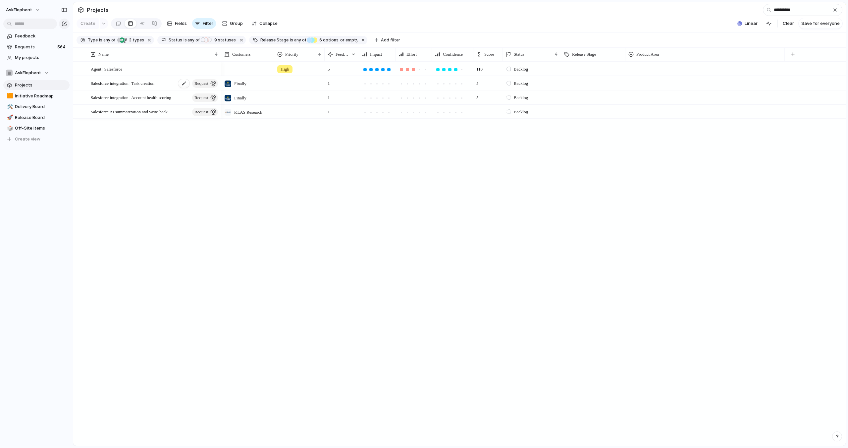
click at [137, 84] on span "Salesforce integration | Task creation" at bounding box center [123, 83] width 64 height 8
click at [134, 83] on span "Salesforce integration | Task creation" at bounding box center [123, 83] width 64 height 8
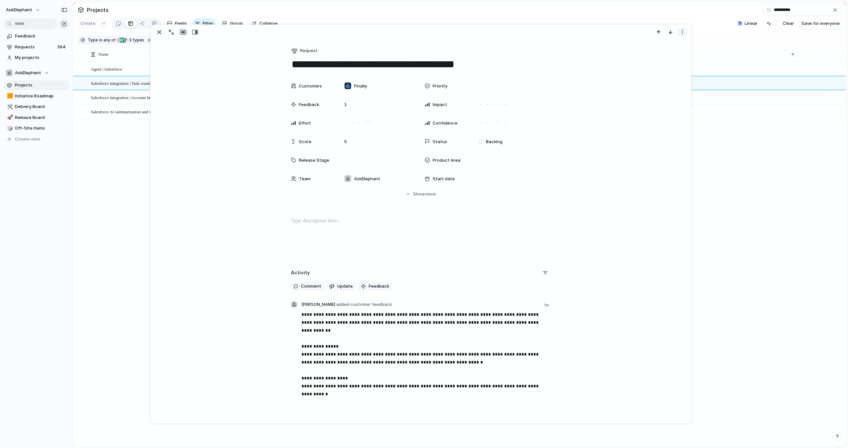
click at [682, 32] on div "button" at bounding box center [682, 31] width 5 height 5
click at [665, 45] on span "Mark as duplicate" at bounding box center [665, 46] width 37 height 7
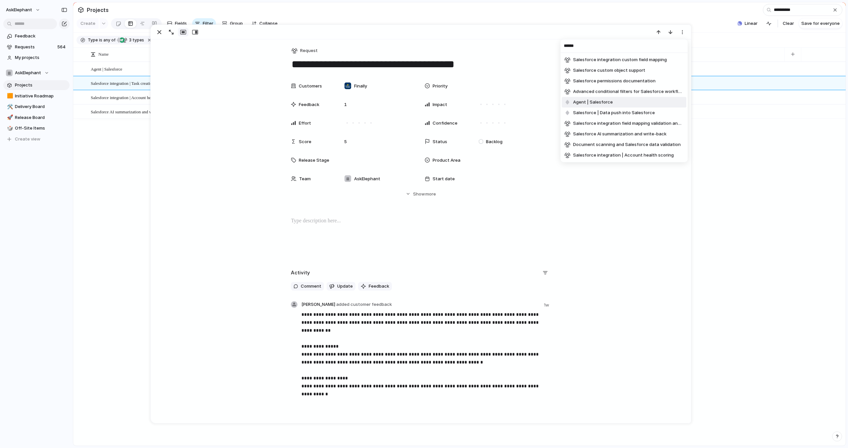
type input "******"
click at [629, 103] on li "Agent | Salesforce" at bounding box center [624, 102] width 125 height 11
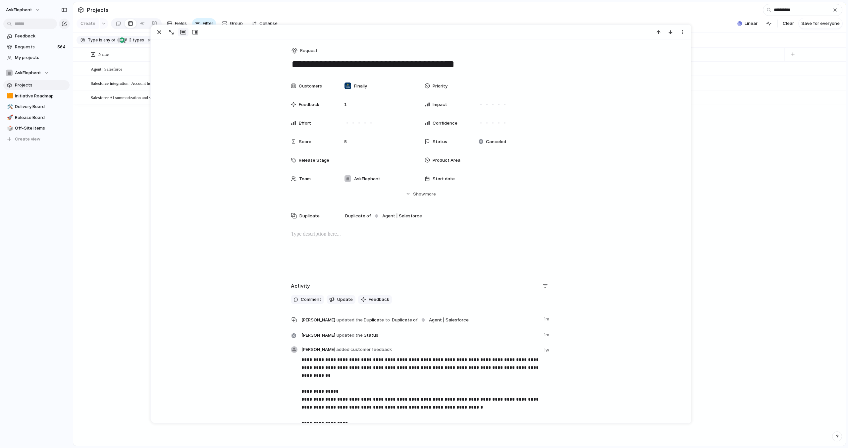
click at [124, 82] on span "Salesforce integration | Account health scoring" at bounding box center [131, 83] width 81 height 8
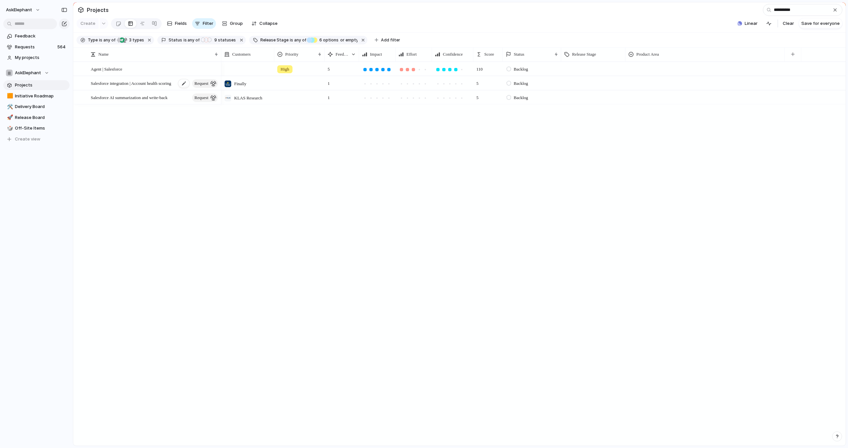
click at [126, 83] on span "Salesforce integration | Account health scoring" at bounding box center [131, 83] width 81 height 8
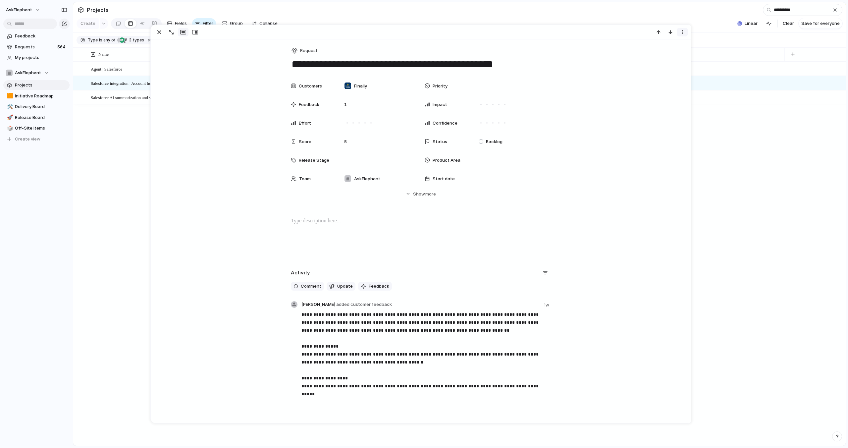
click at [684, 32] on div "button" at bounding box center [682, 31] width 5 height 5
click at [667, 46] on span "Mark as duplicate" at bounding box center [665, 46] width 37 height 7
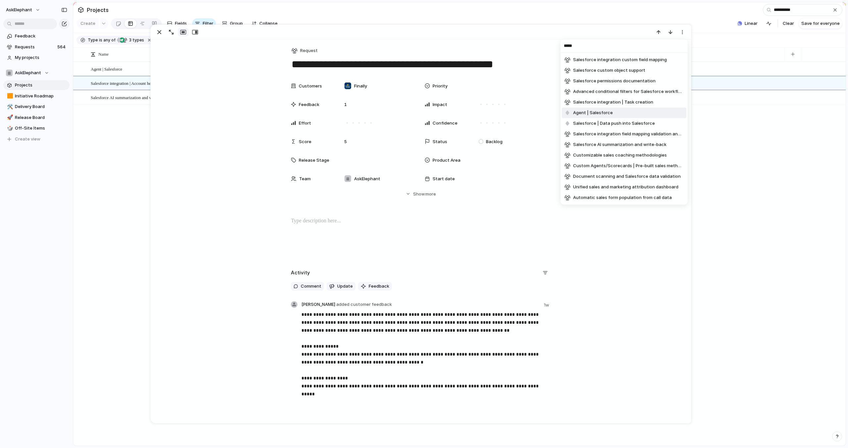
type input "*****"
click at [616, 114] on li "Agent | Salesforce" at bounding box center [624, 113] width 125 height 11
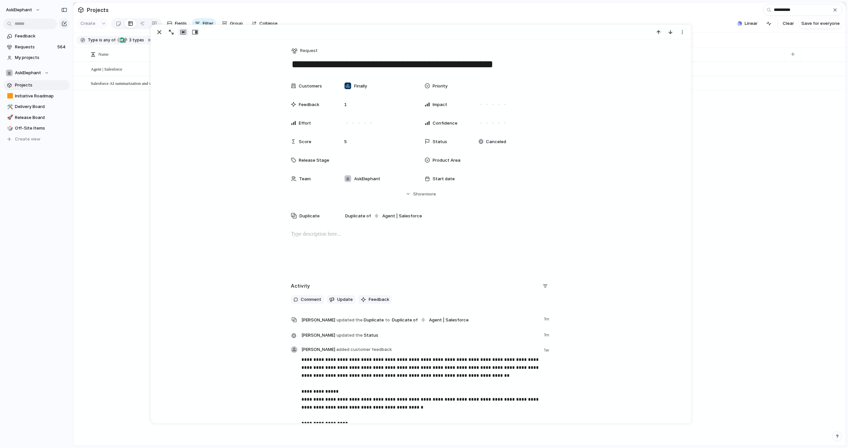
click at [122, 86] on span "Salesforce AI summarization and write-back" at bounding box center [129, 83] width 77 height 8
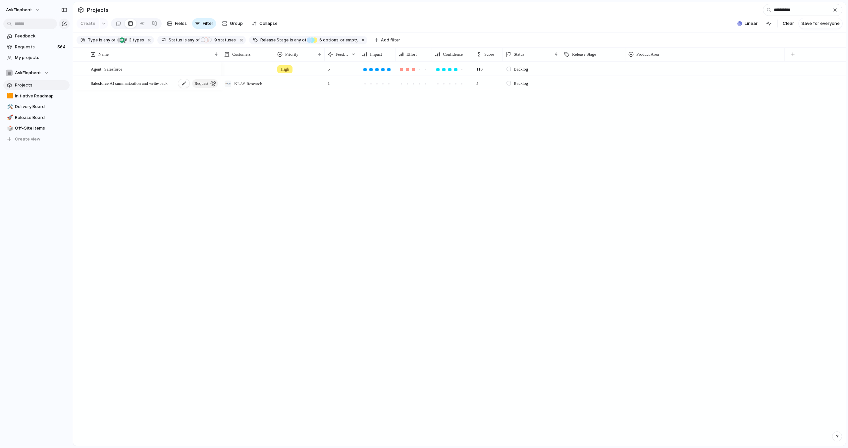
click at [129, 82] on span "Salesforce AI summarization and write-back" at bounding box center [129, 83] width 77 height 8
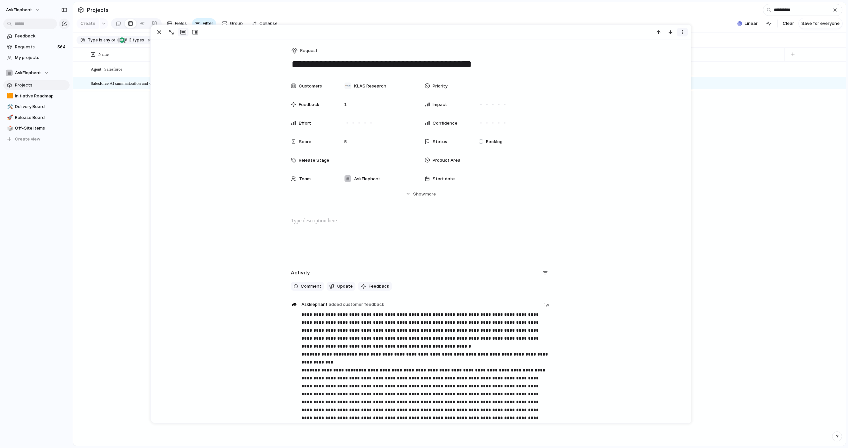
click at [681, 32] on div "button" at bounding box center [682, 31] width 5 height 5
click at [672, 45] on span "Mark as duplicate" at bounding box center [665, 46] width 37 height 7
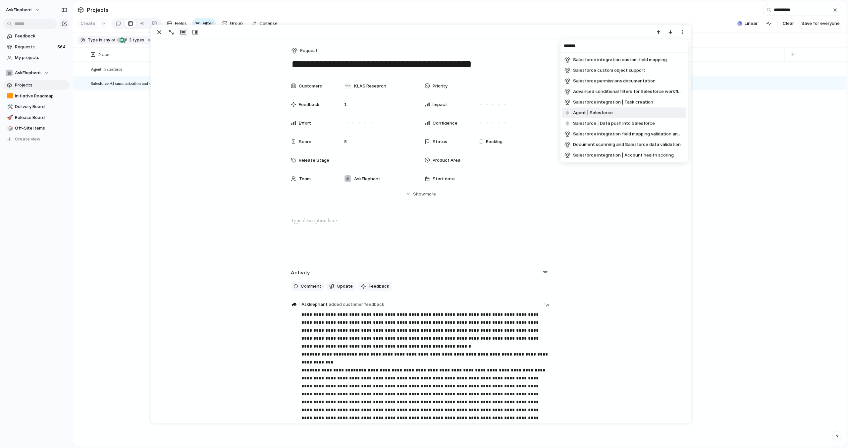
type input "*******"
click at [630, 112] on li "Agent | Salesforce" at bounding box center [624, 113] width 125 height 11
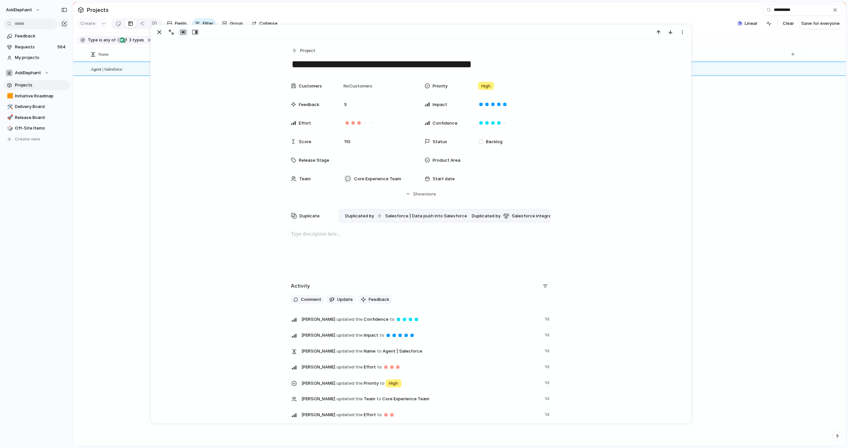
click at [672, 15] on section "**********" at bounding box center [459, 9] width 773 height 15
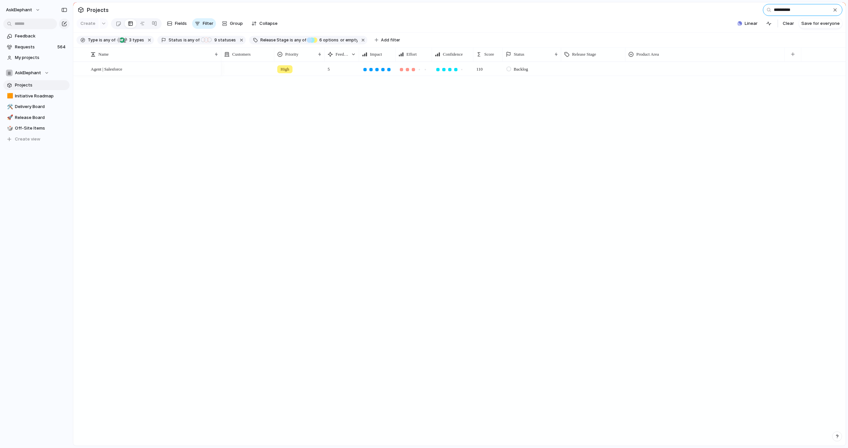
click at [806, 11] on input "**********" at bounding box center [803, 10] width 80 height 12
type input "*"
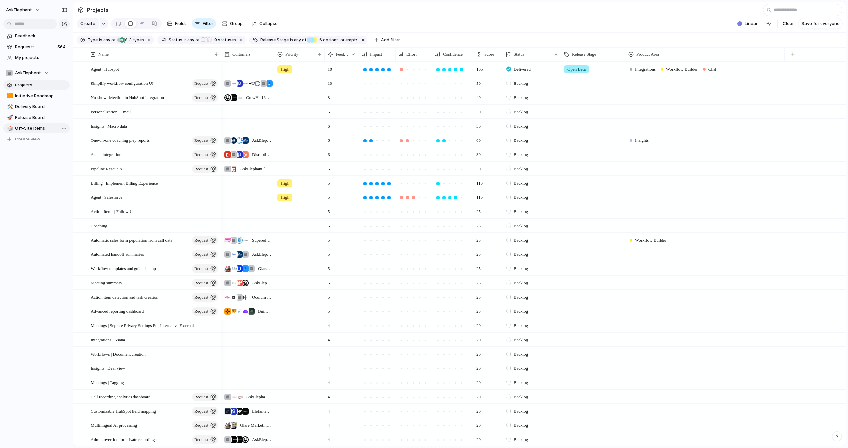
click at [35, 129] on span "Off-Site Items" at bounding box center [41, 128] width 52 height 7
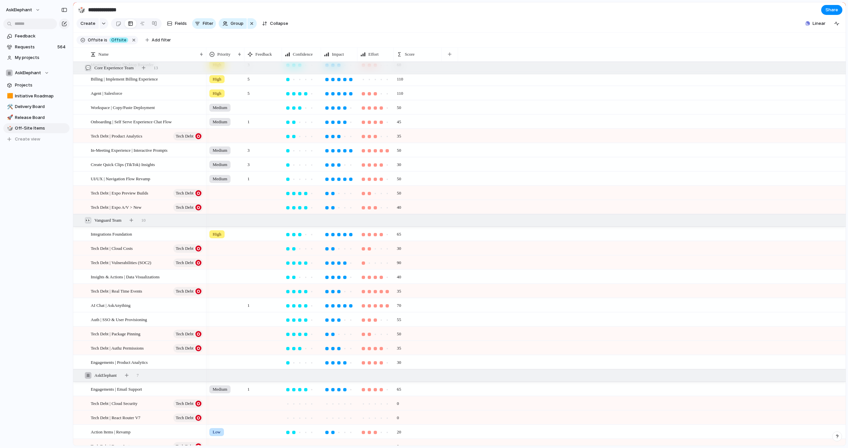
scroll to position [55, 0]
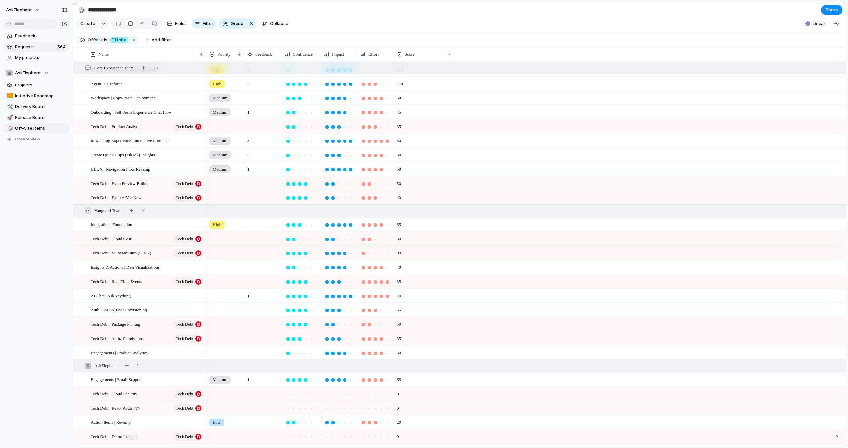
click at [30, 49] on span "Requests" at bounding box center [35, 47] width 40 height 7
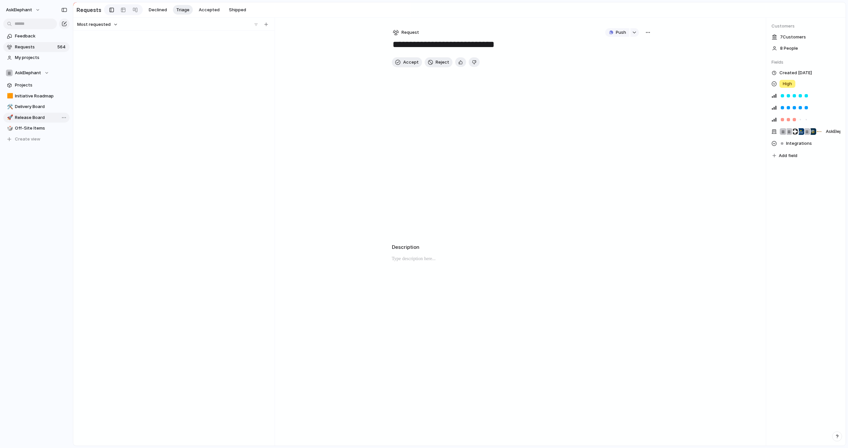
click at [22, 117] on span "Release Board" at bounding box center [41, 117] width 52 height 7
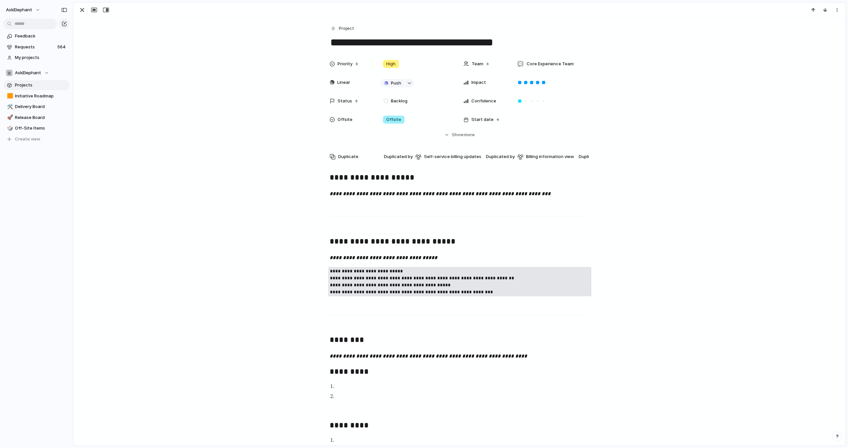
click at [27, 86] on span "Projects" at bounding box center [41, 85] width 52 height 7
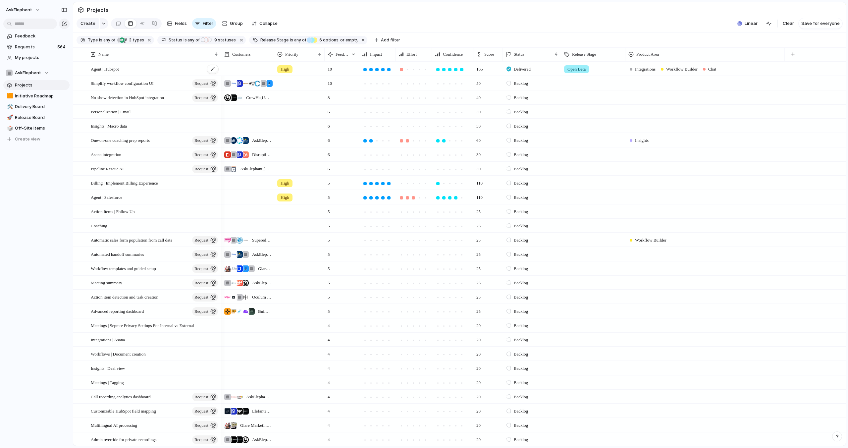
click at [115, 65] on span "Agent | Hubspot" at bounding box center [105, 69] width 28 height 8
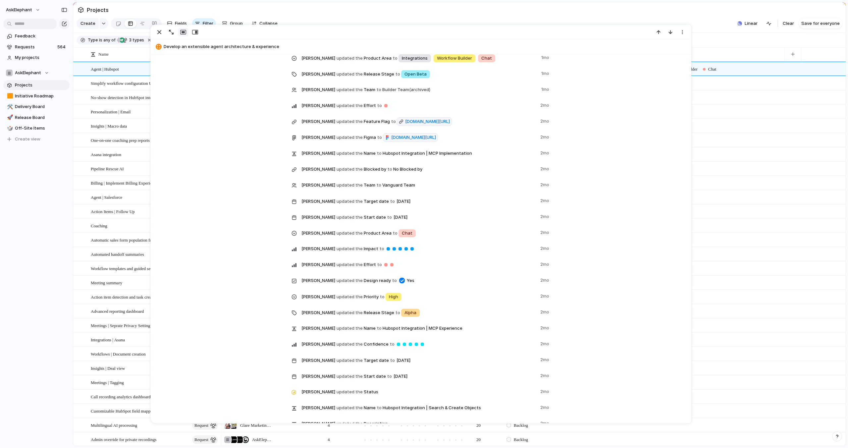
scroll to position [1513, 0]
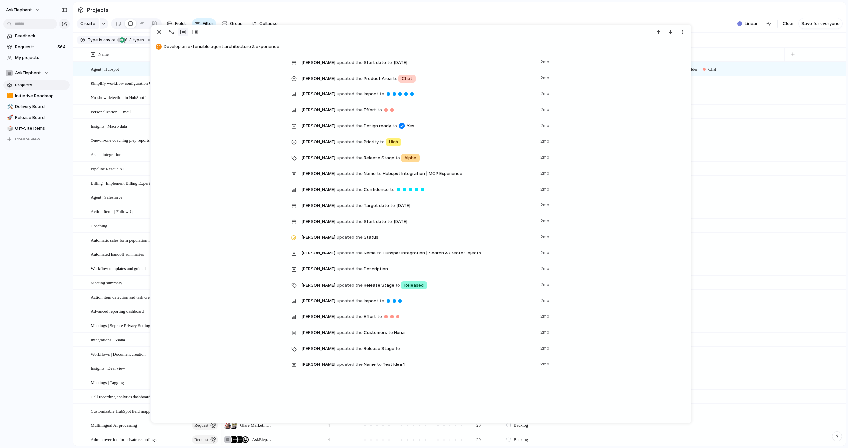
click at [570, 11] on section "Projects" at bounding box center [459, 9] width 773 height 15
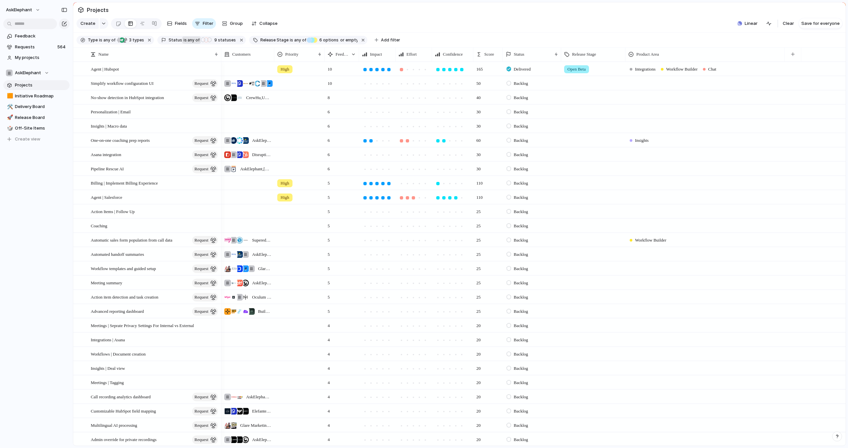
click at [197, 42] on button "is any of" at bounding box center [191, 39] width 19 height 7
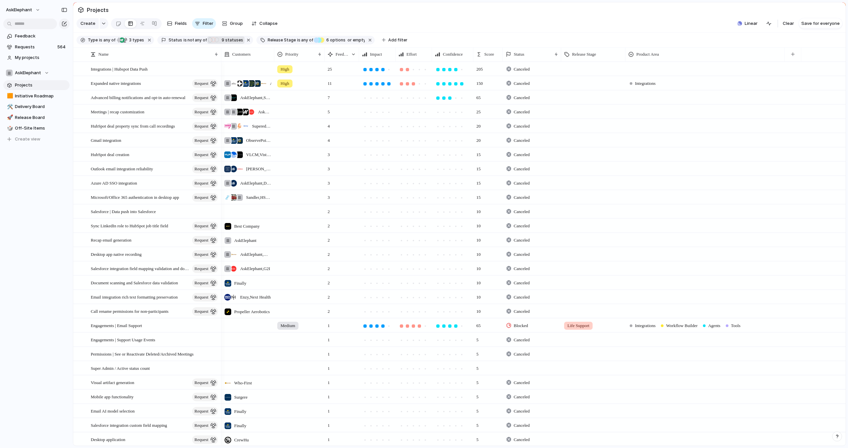
click at [214, 42] on div "button" at bounding box center [216, 40] width 5 height 6
click at [220, 100] on div at bounding box center [221, 99] width 6 height 6
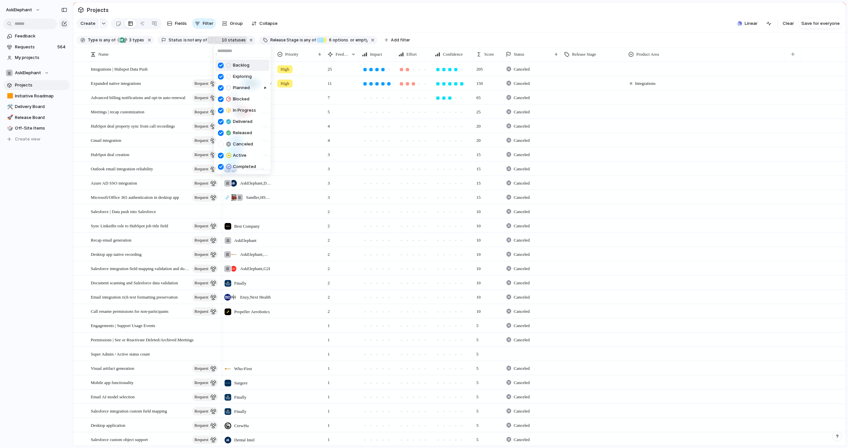
click at [308, 39] on div "Backlog Exploring Planned Blocked In Progress Delivered Released Canceled Activ…" at bounding box center [424, 224] width 848 height 448
click at [316, 39] on div "Release Queued" at bounding box center [318, 39] width 5 height 5
click at [387, 15] on div "Life Support Pre-release Alpha Closed Beta Open Beta Release Queued Released No…" at bounding box center [424, 224] width 848 height 448
click at [124, 42] on div "request" at bounding box center [124, 39] width 5 height 5
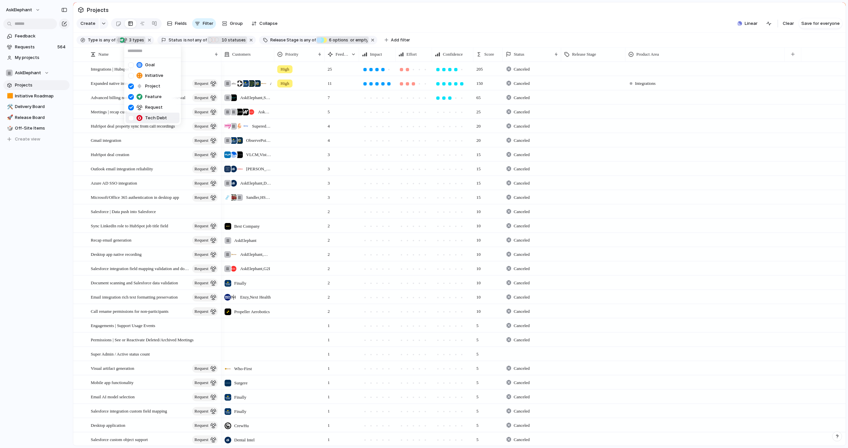
click at [131, 118] on div at bounding box center [131, 118] width 6 height 6
drag, startPoint x: 533, startPoint y: 28, endPoint x: 550, endPoint y: 27, distance: 16.9
click at [533, 28] on div "Goal Initiative Project Feature Request Tech Debt" at bounding box center [424, 224] width 848 height 448
click at [816, 25] on span "Save for everyone" at bounding box center [820, 23] width 38 height 7
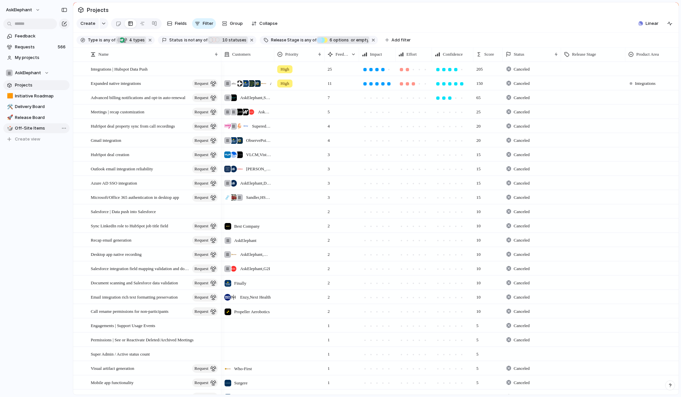
click at [28, 128] on span "Off-Site Items" at bounding box center [41, 128] width 52 height 7
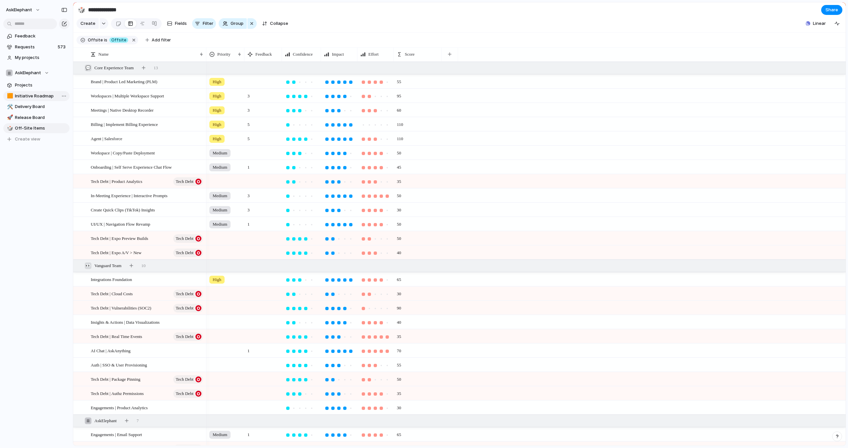
click at [53, 95] on span "Initiative Roadmap" at bounding box center [41, 96] width 52 height 7
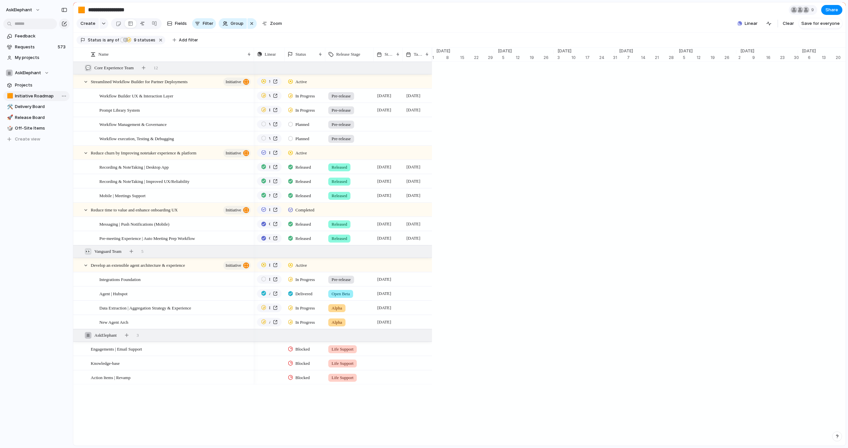
type input "**********"
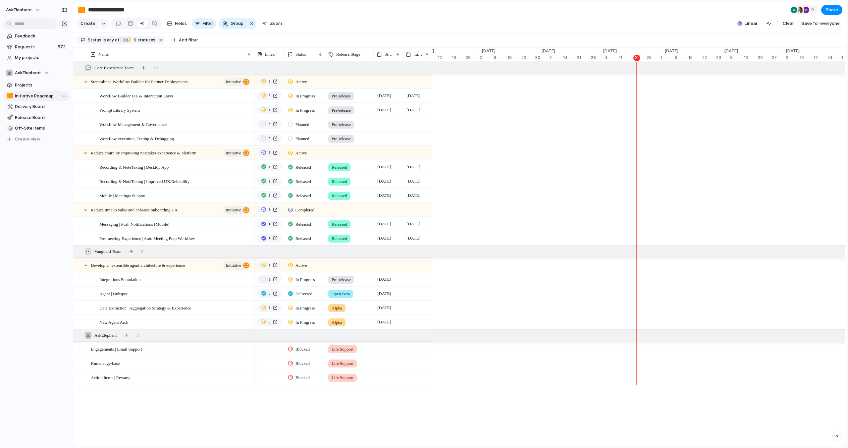
scroll to position [0, 2012]
